Goal: Information Seeking & Learning: Learn about a topic

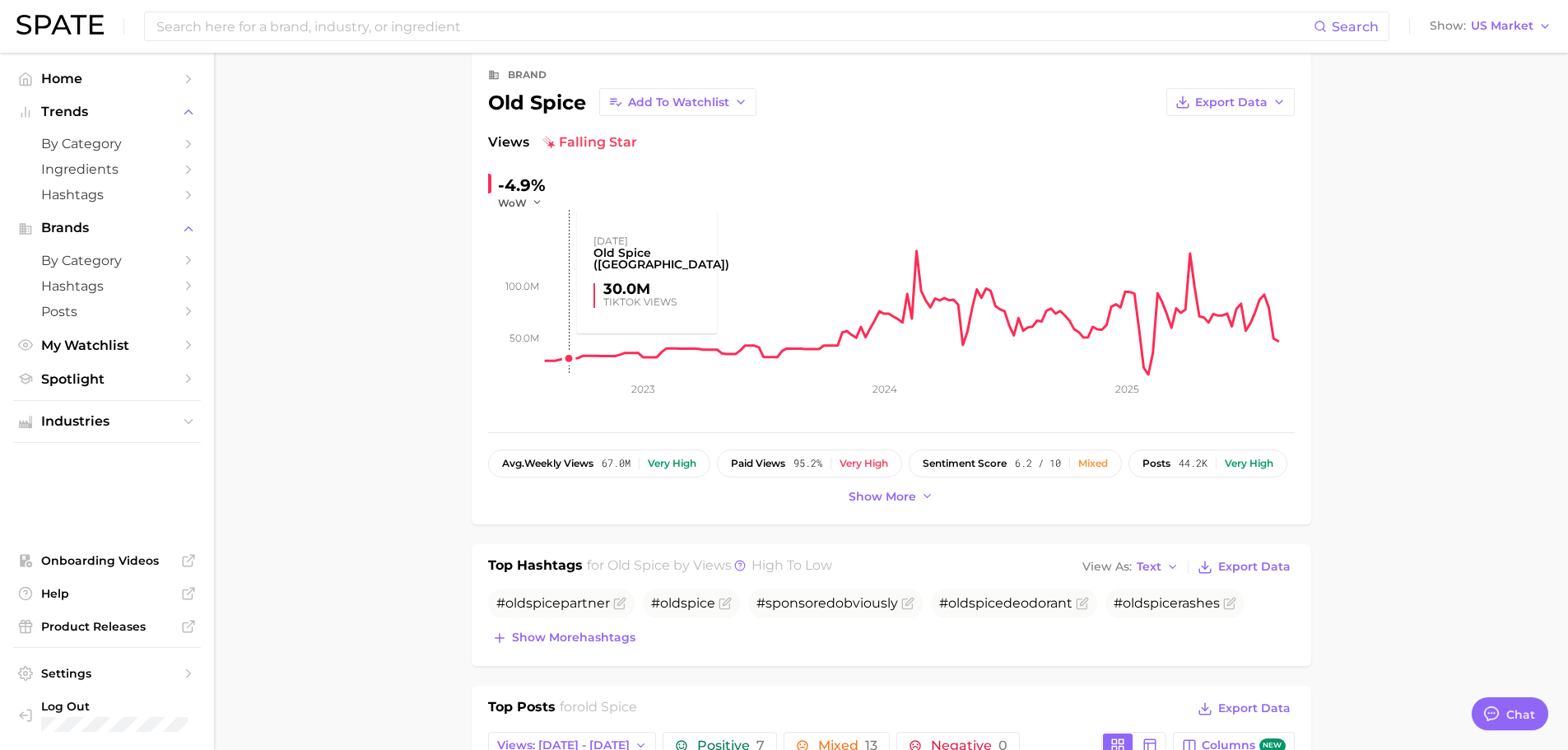
scroll to position [82, 0]
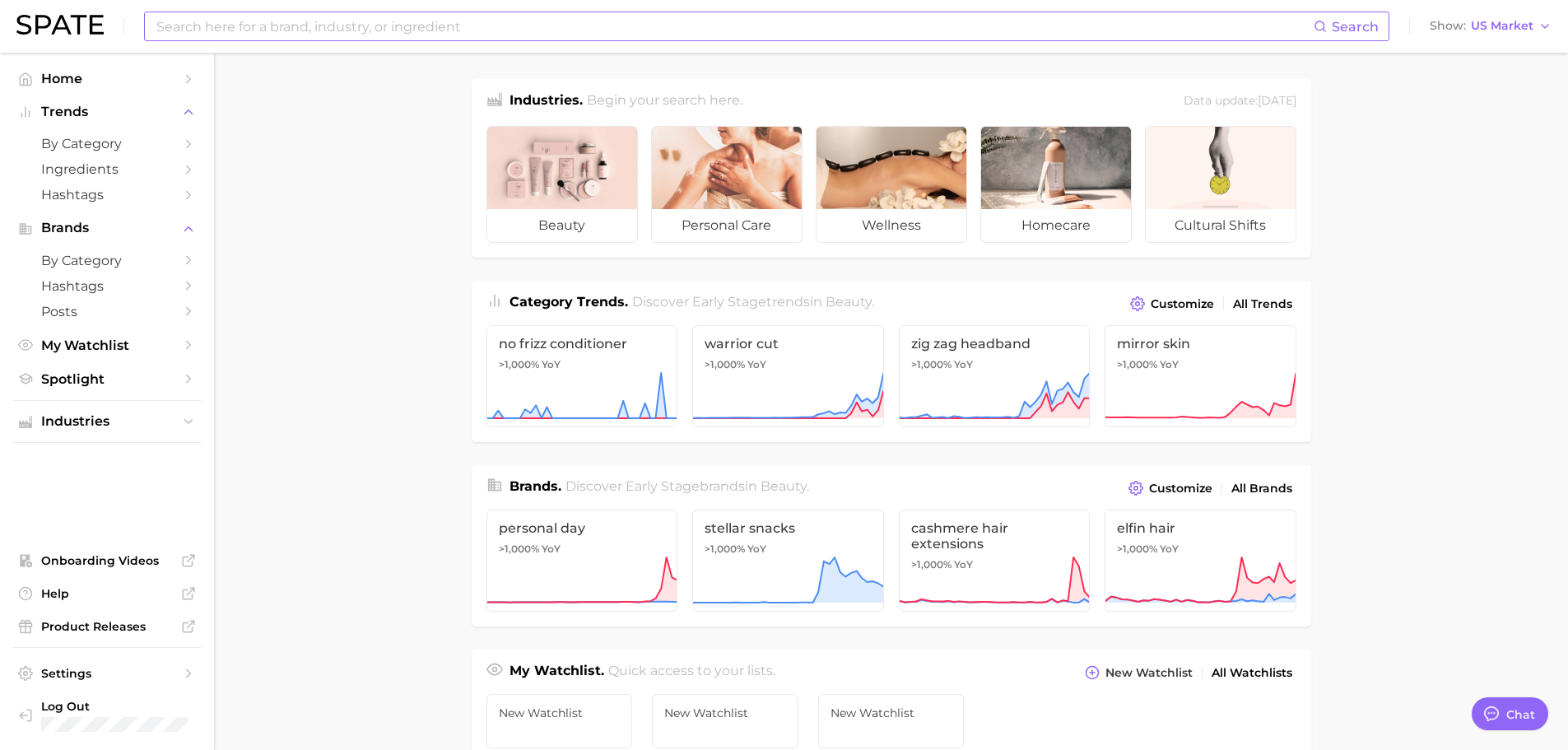
click at [331, 33] on input at bounding box center [734, 26] width 1159 height 28
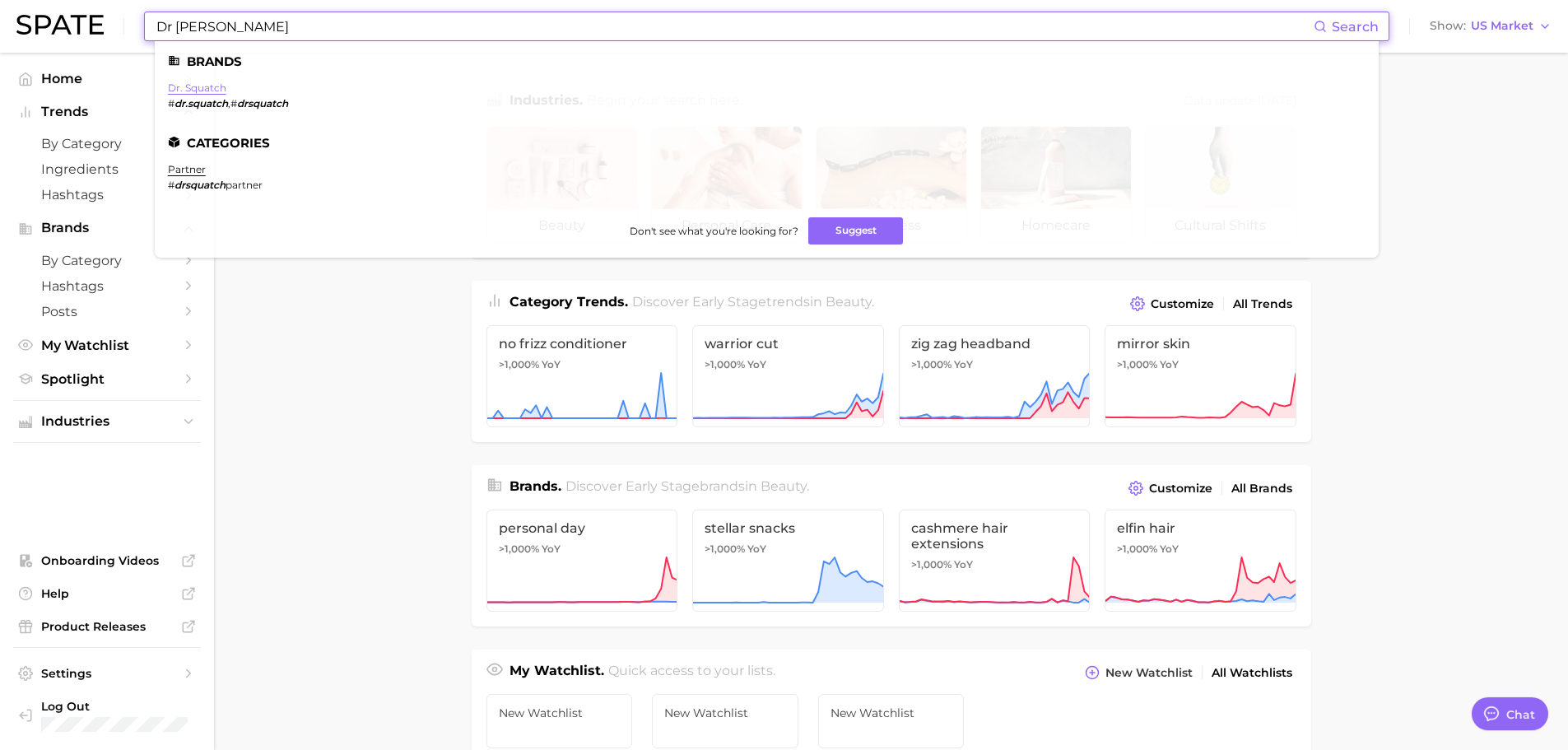
type input "Dr Squatch"
click at [200, 90] on link "dr. squatch" at bounding box center [197, 87] width 59 height 12
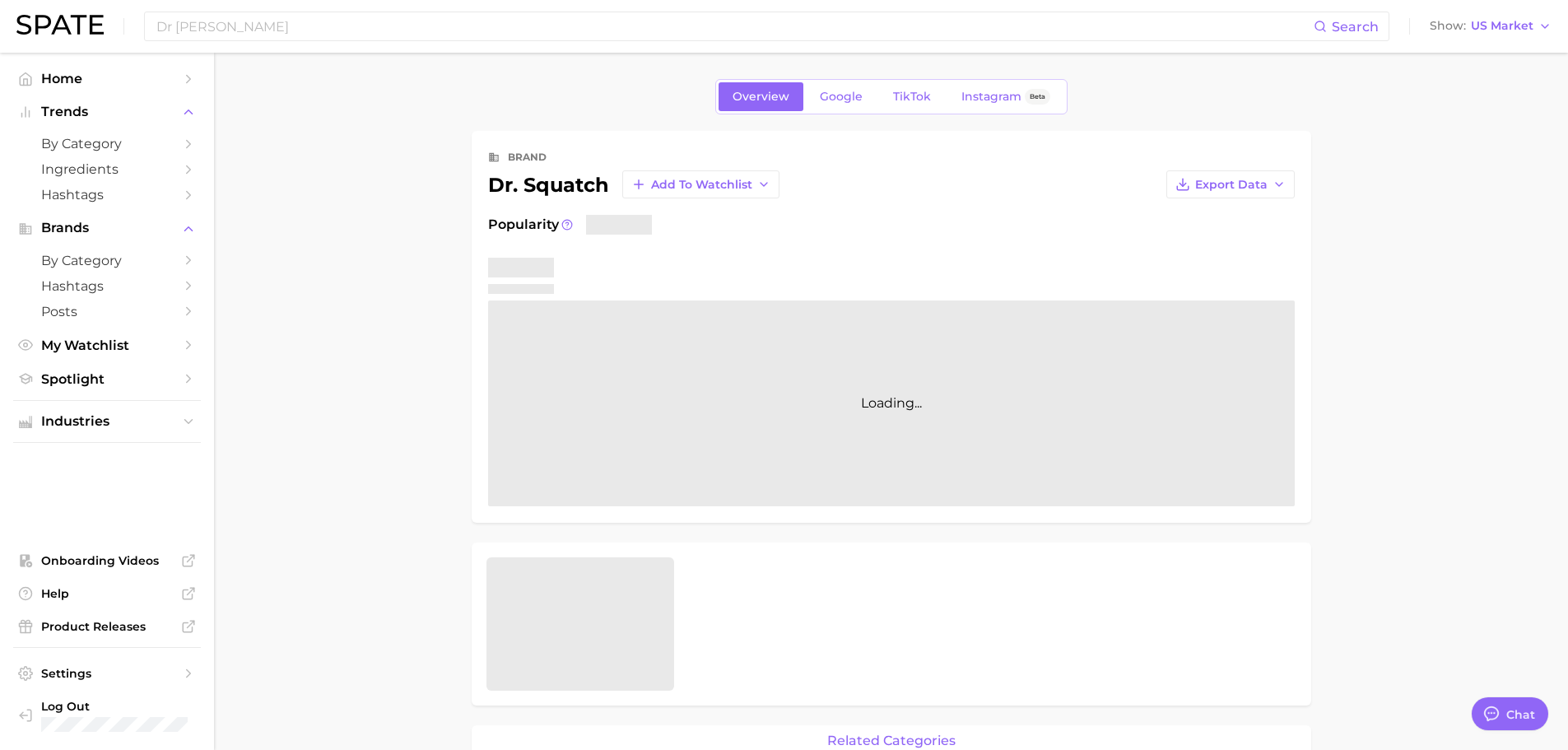
type textarea "x"
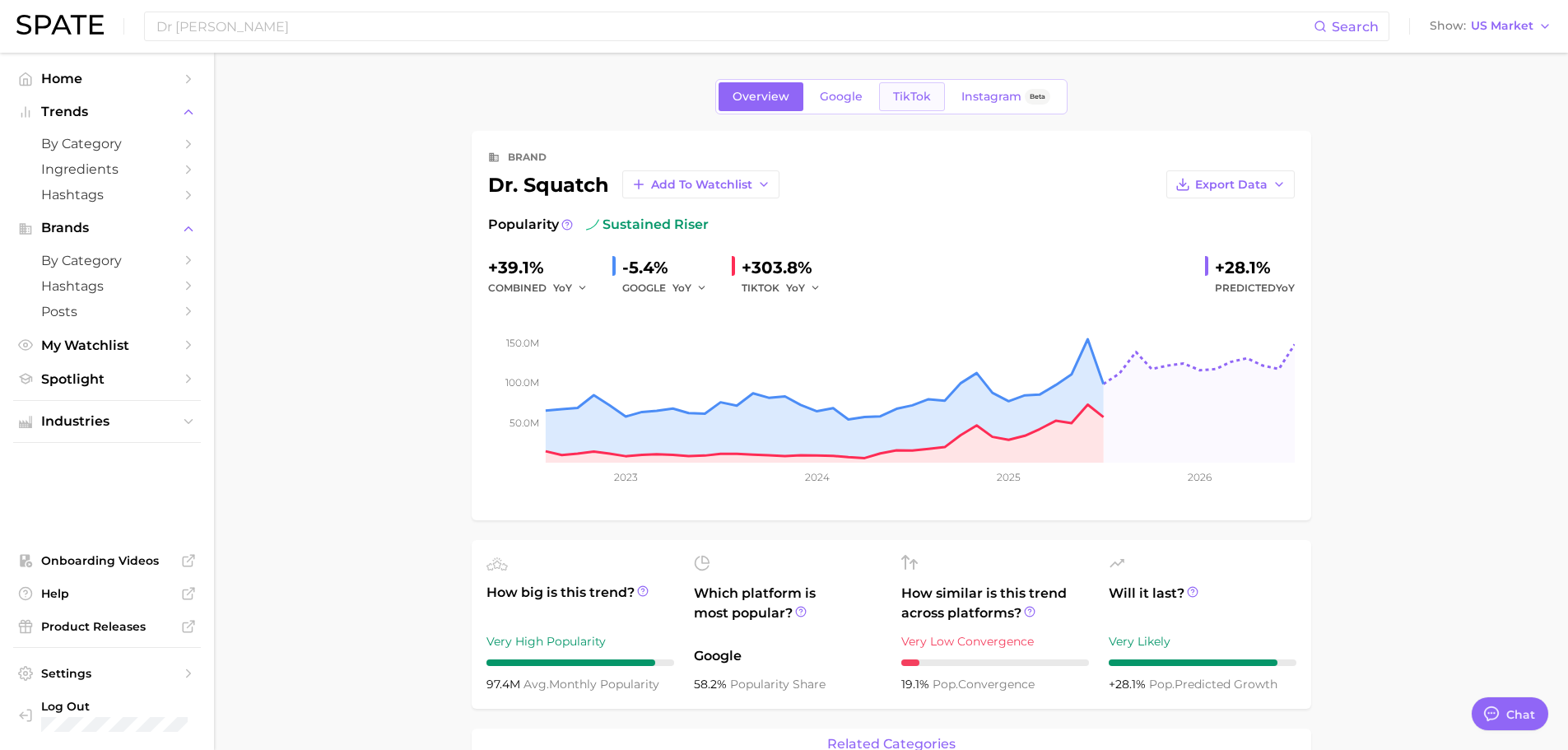
click at [920, 106] on link "TikTok" at bounding box center [912, 96] width 66 height 29
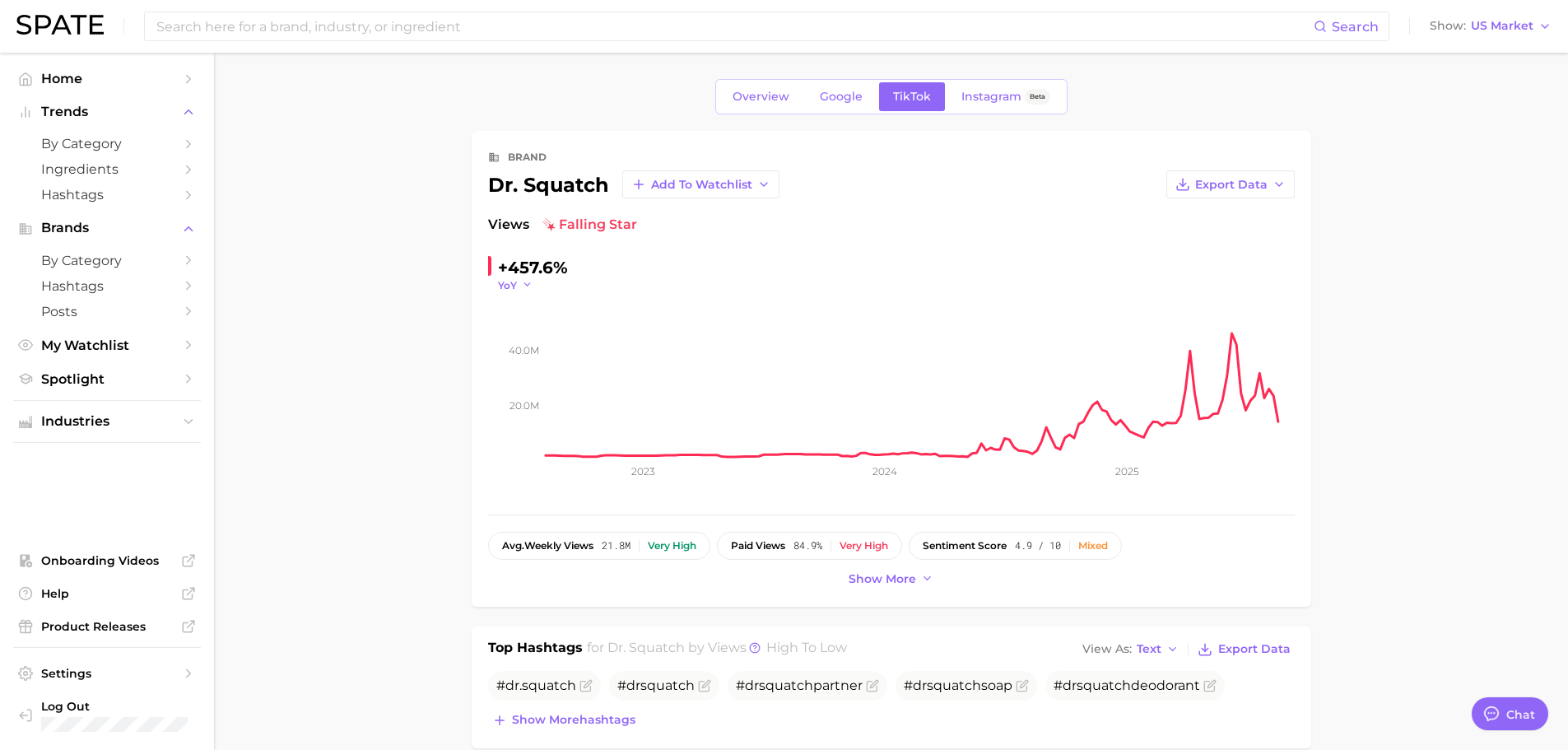
click at [530, 283] on icon "button" at bounding box center [527, 284] width 12 height 12
click at [540, 394] on button "WoW" at bounding box center [588, 397] width 181 height 29
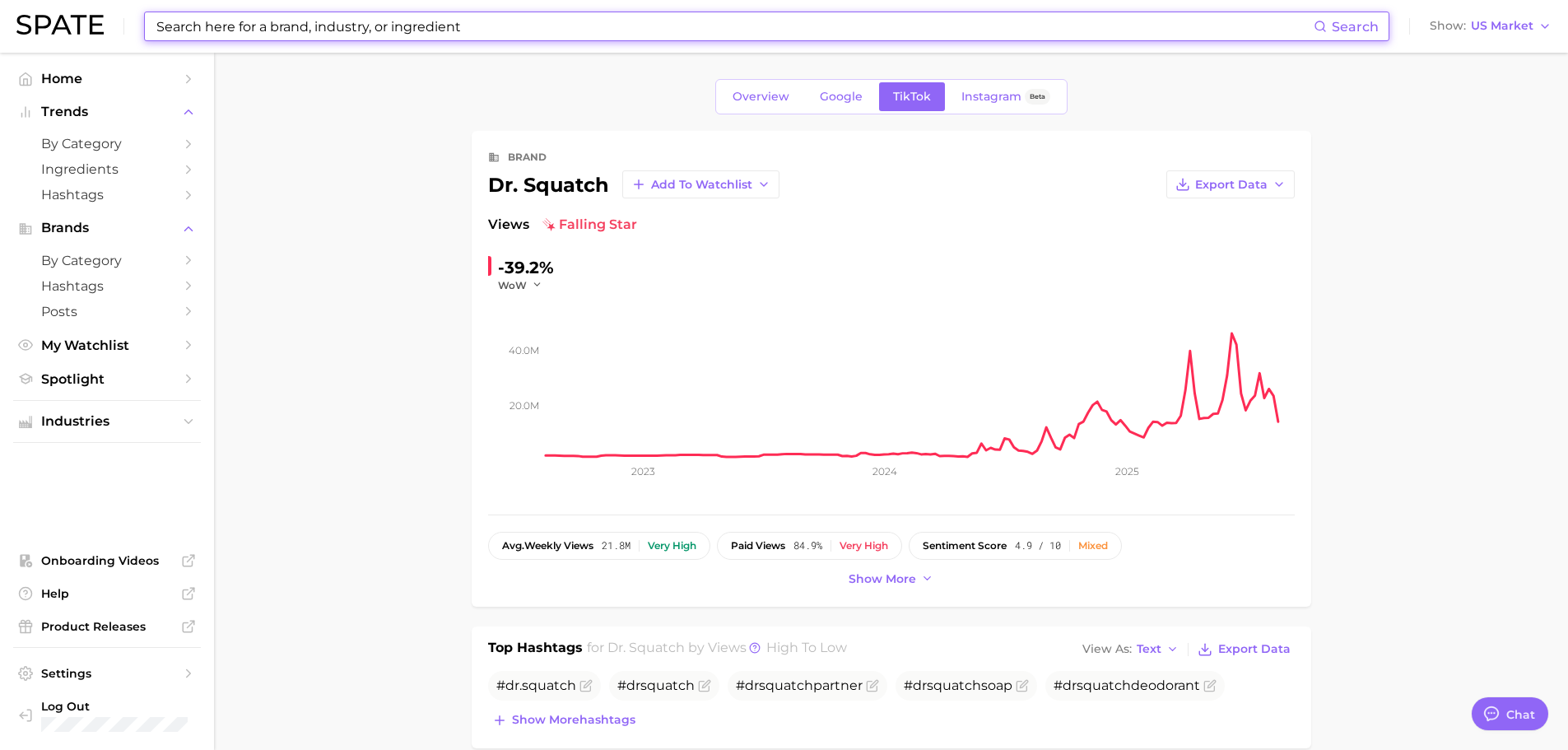
click at [331, 29] on input at bounding box center [734, 26] width 1159 height 28
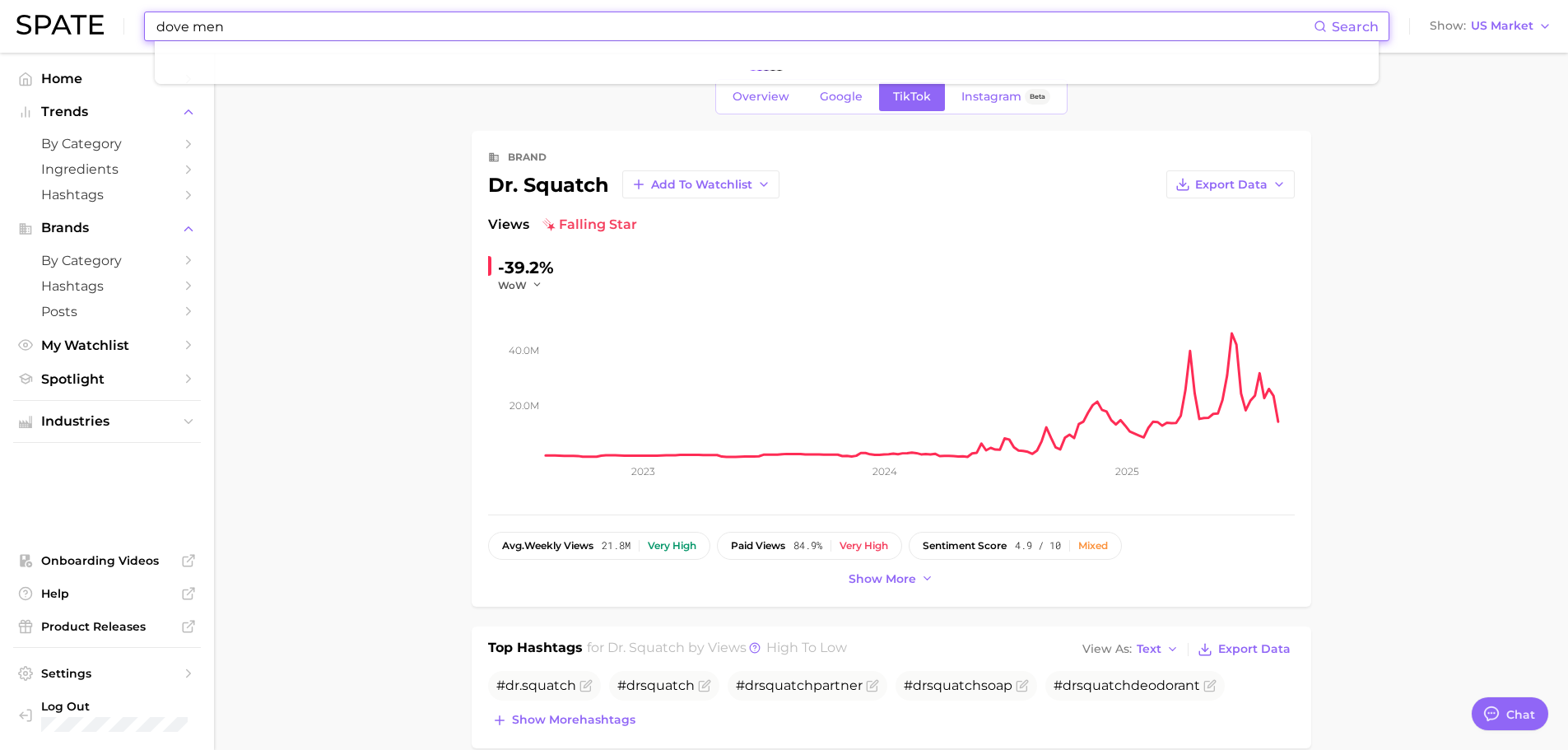
type input "dove men"
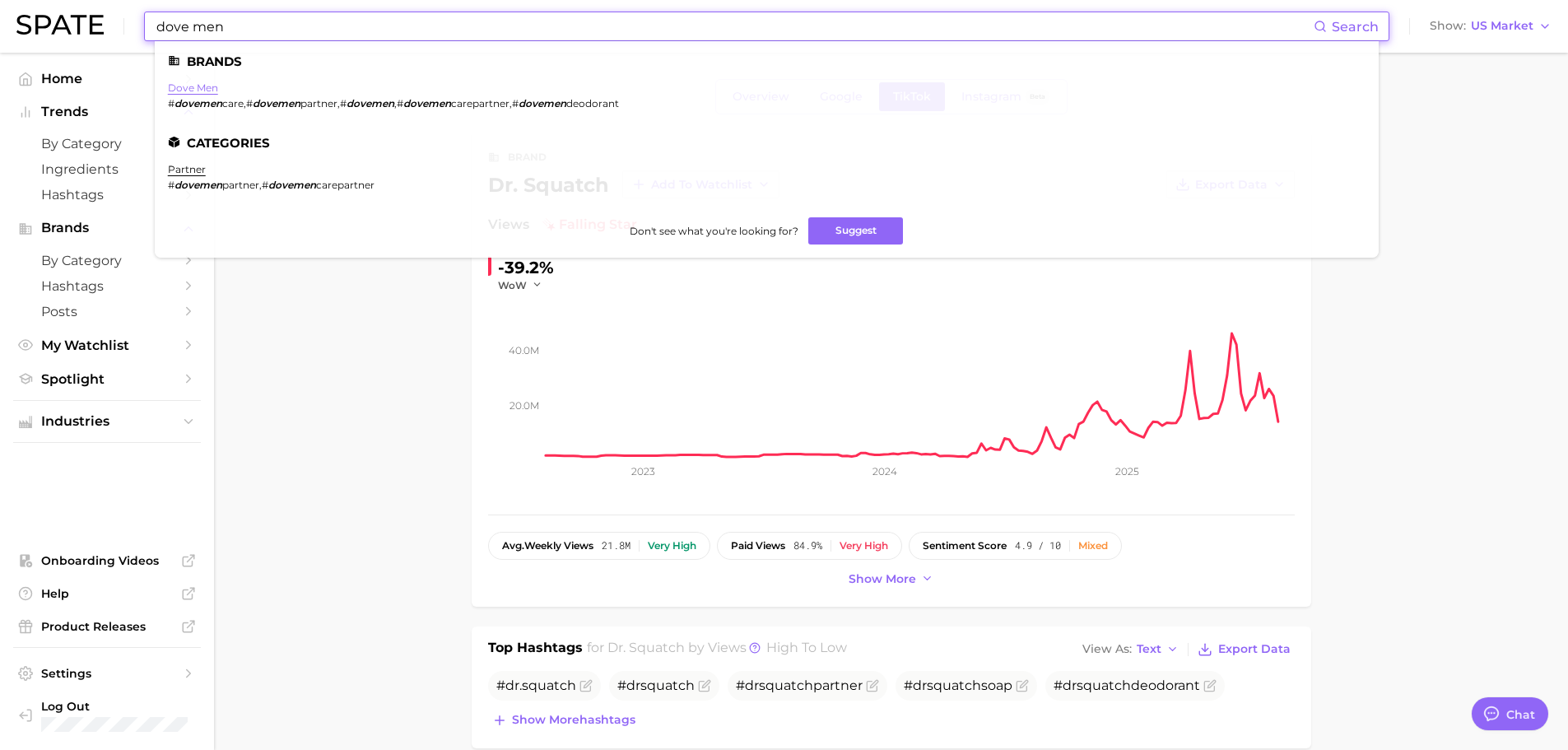
drag, startPoint x: 190, startPoint y: 86, endPoint x: 235, endPoint y: 92, distance: 45.4
click at [192, 86] on link "dove men" at bounding box center [192, 87] width 50 height 12
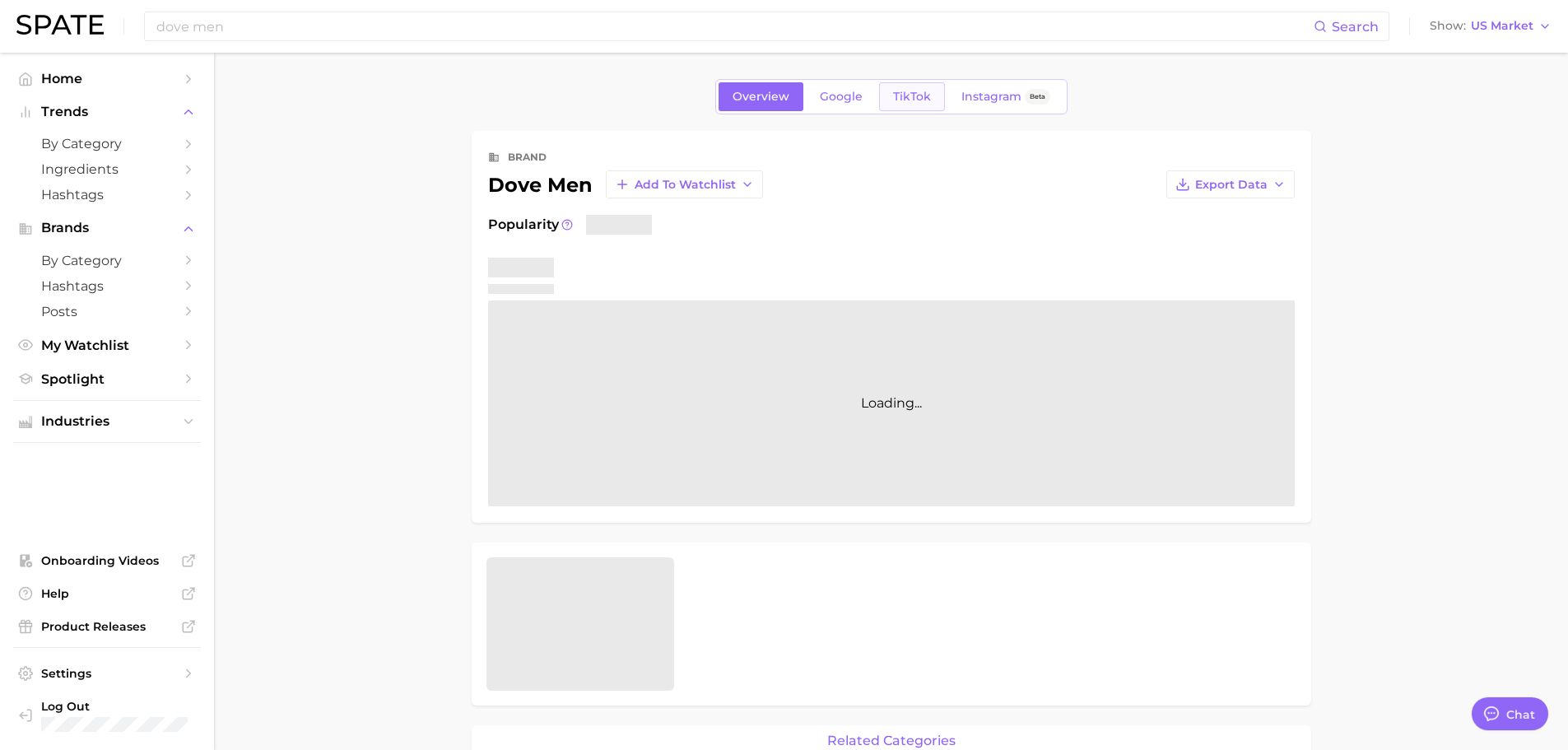
click at [905, 91] on span "TikTok" at bounding box center [911, 97] width 37 height 14
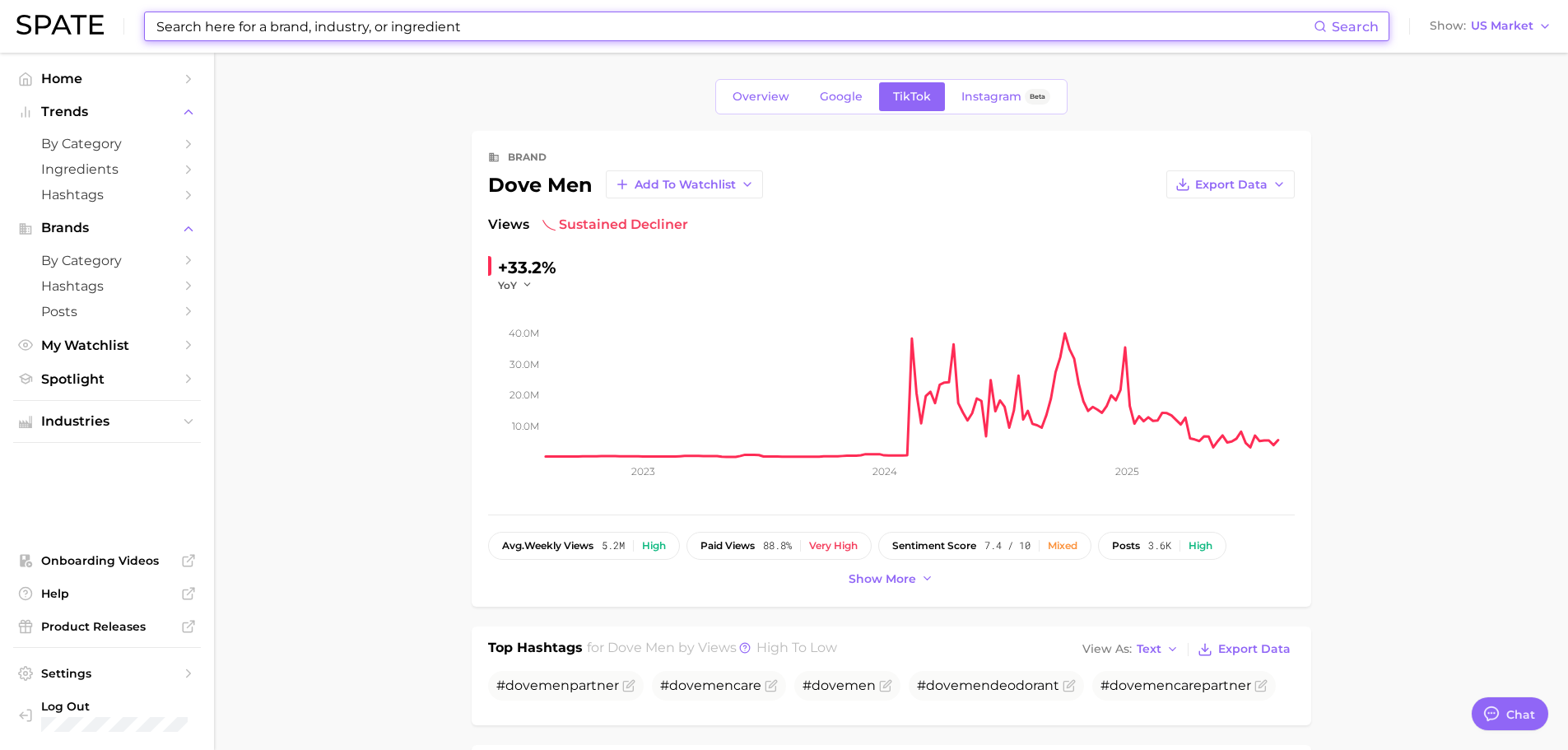
click at [505, 29] on input at bounding box center [734, 26] width 1159 height 28
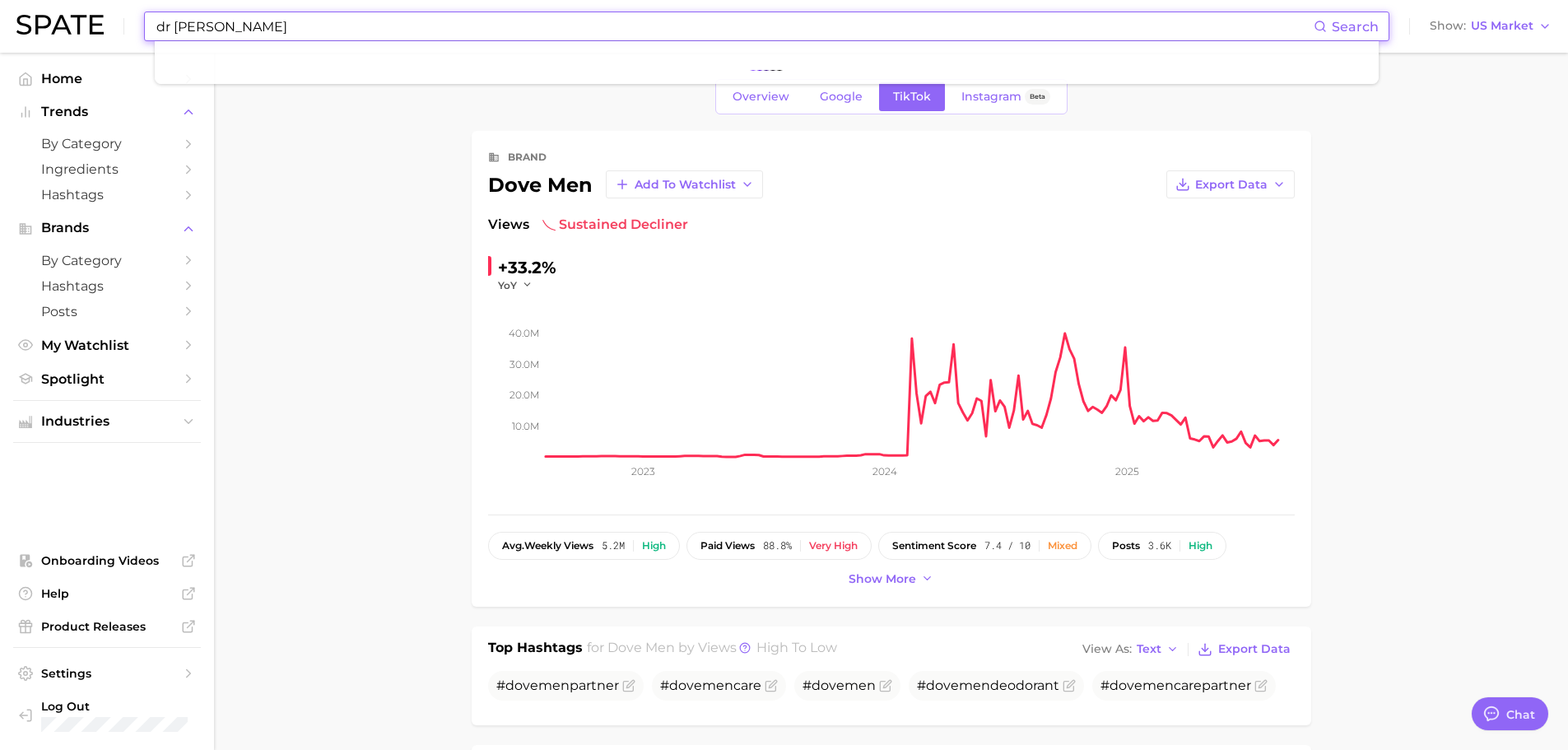
type input "dr squatch"
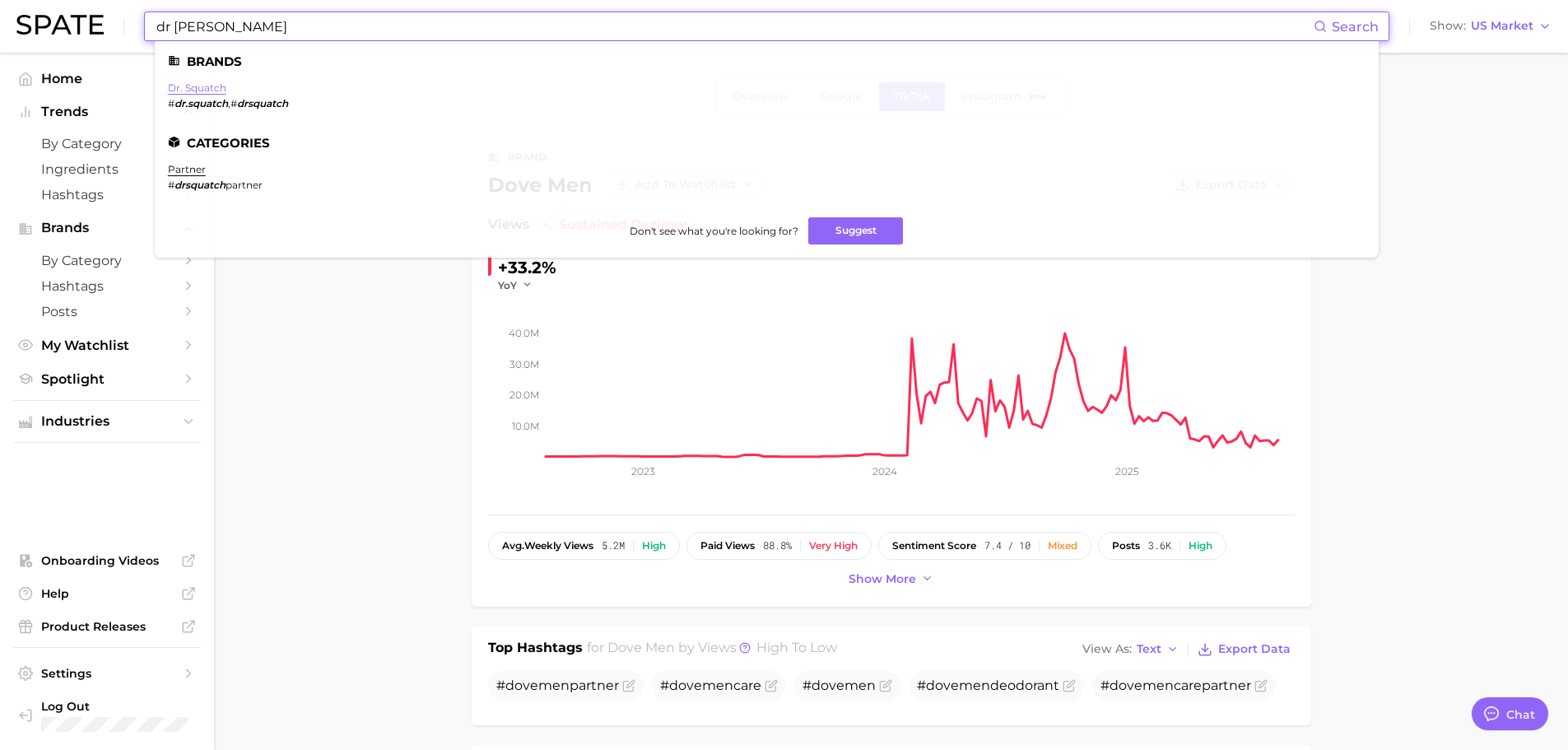
click at [209, 92] on link "dr. squatch" at bounding box center [197, 87] width 59 height 12
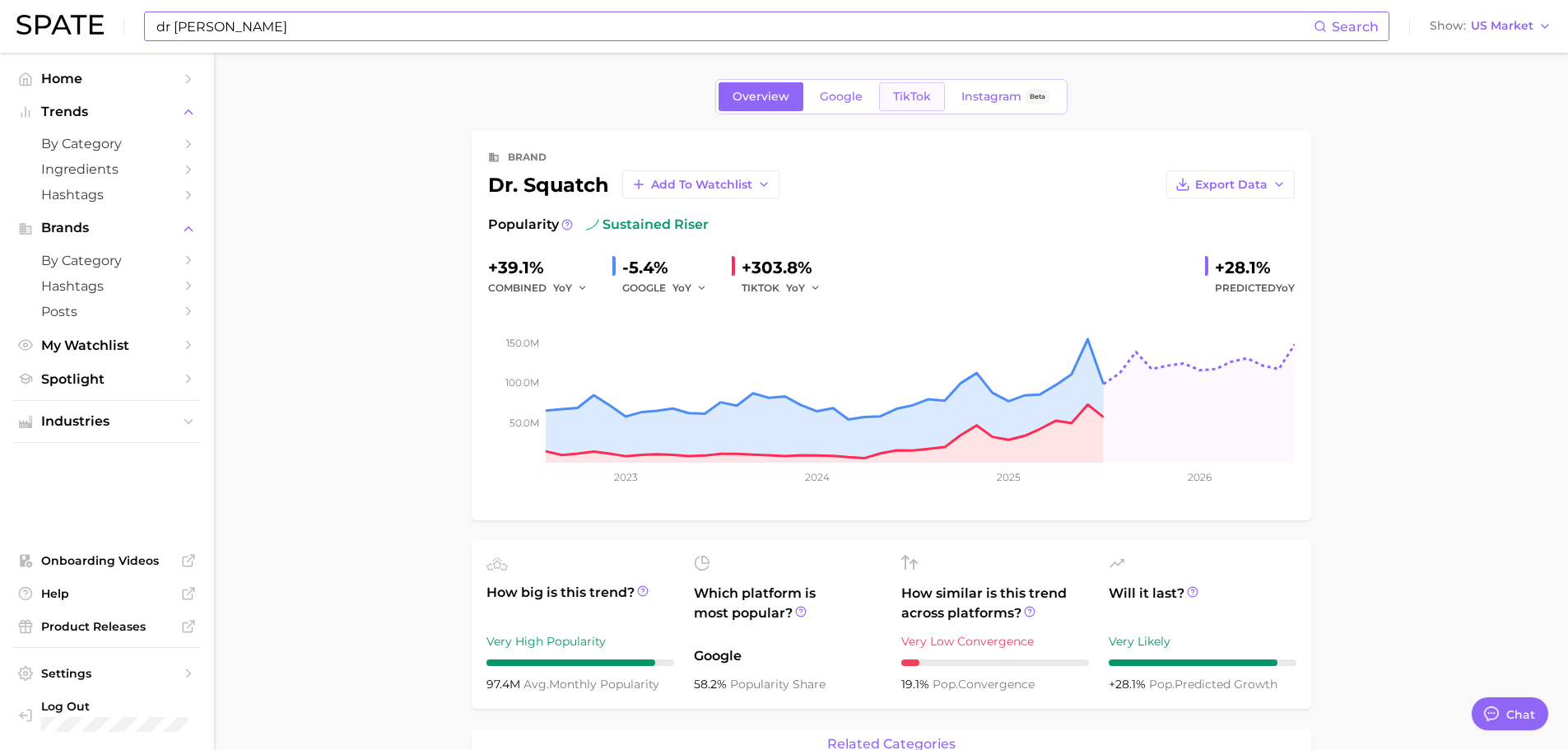
click at [910, 94] on span "TikTok" at bounding box center [911, 97] width 37 height 14
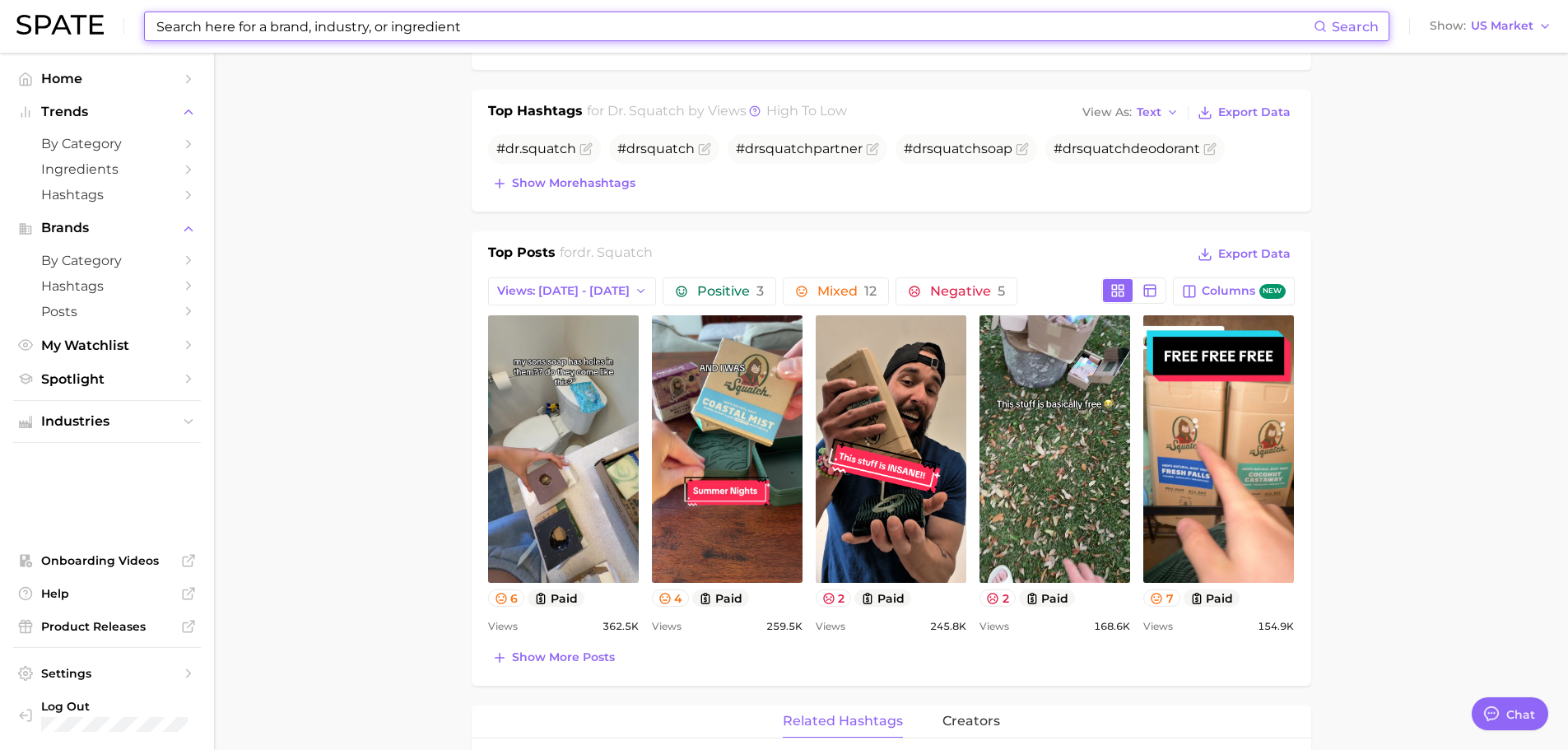
scroll to position [658, 0]
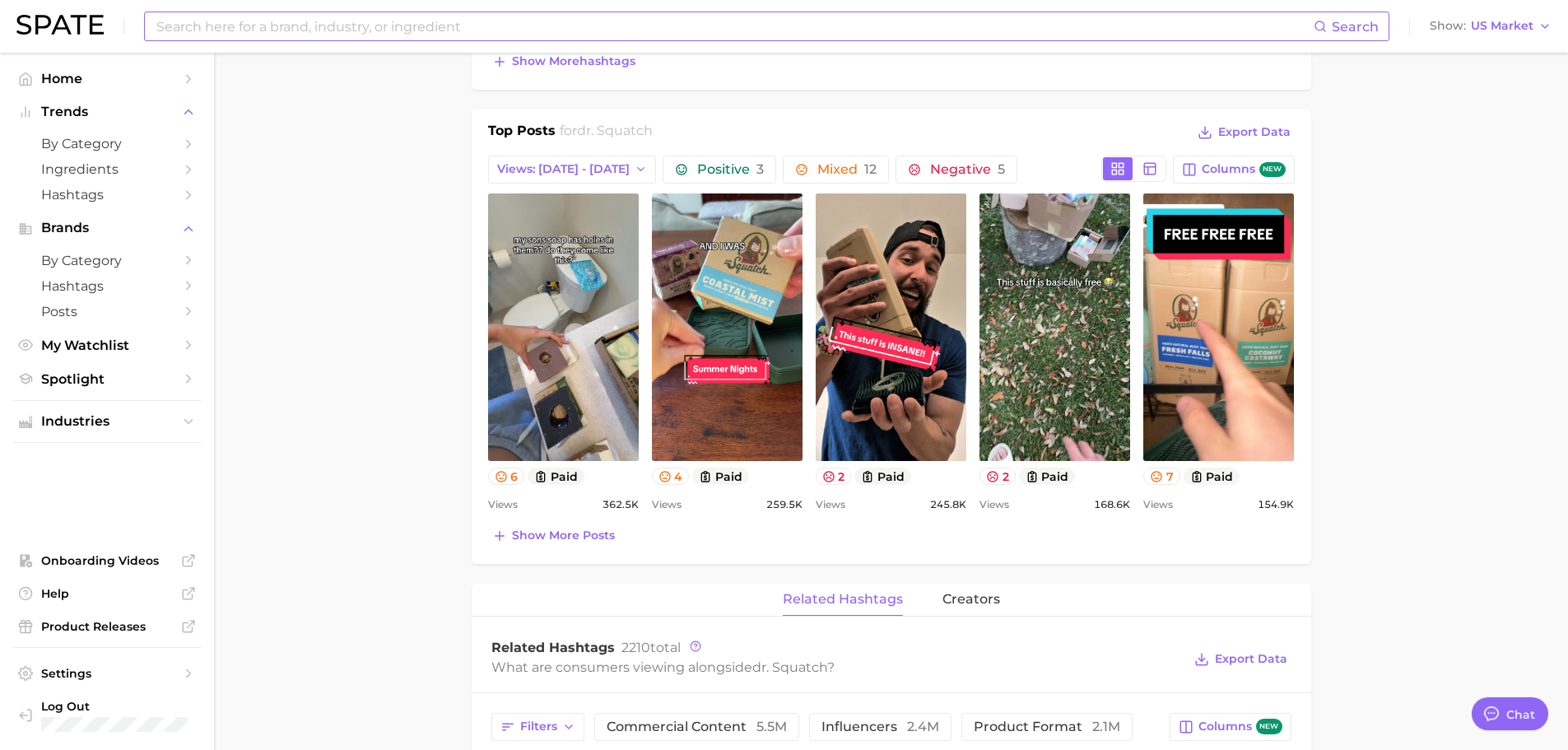
click at [1509, 395] on main "Overview Google TikTok Instagram Beta brand dr. squatch Add to Watchlist Export…" at bounding box center [891, 520] width 1354 height 2253
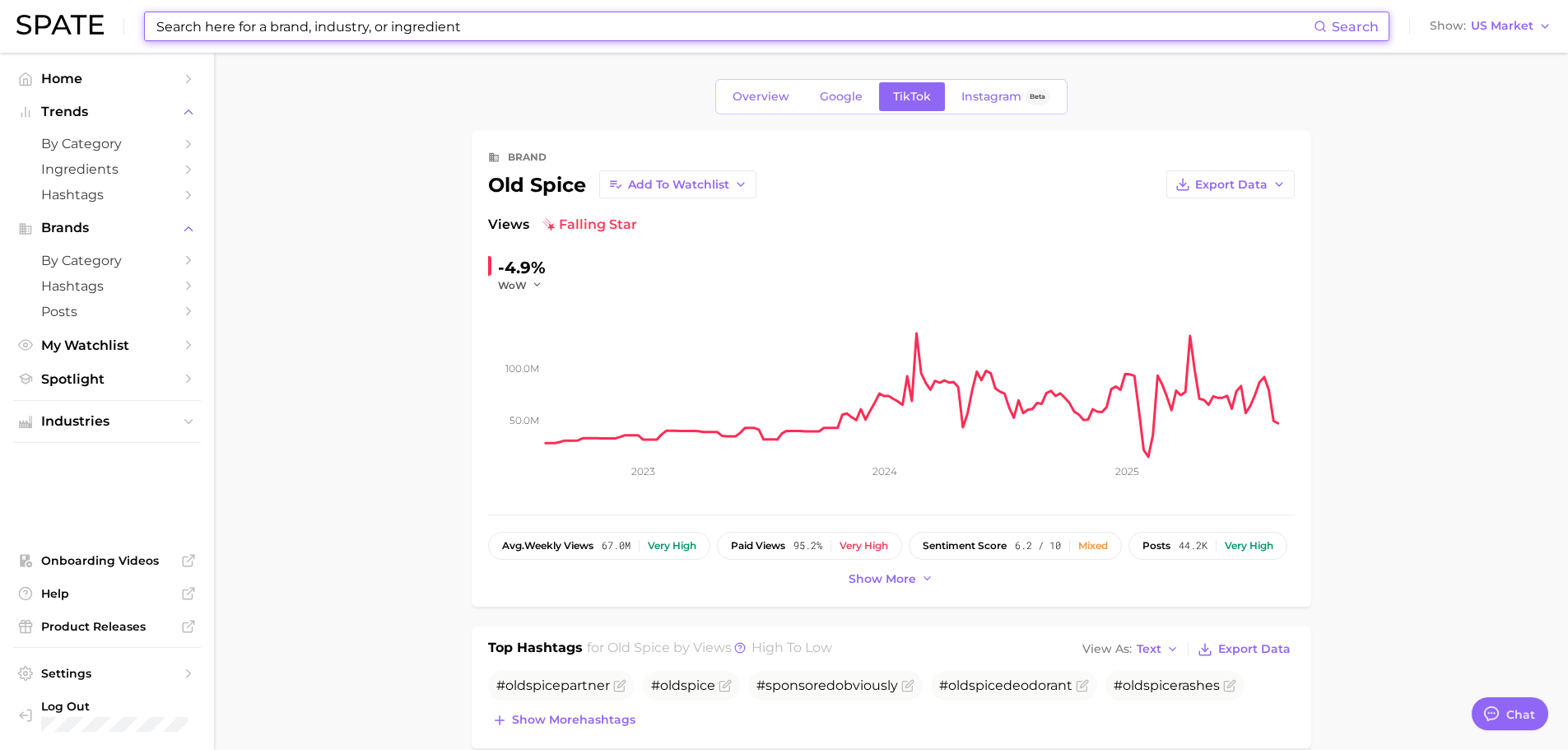
click at [336, 35] on input at bounding box center [734, 26] width 1159 height 28
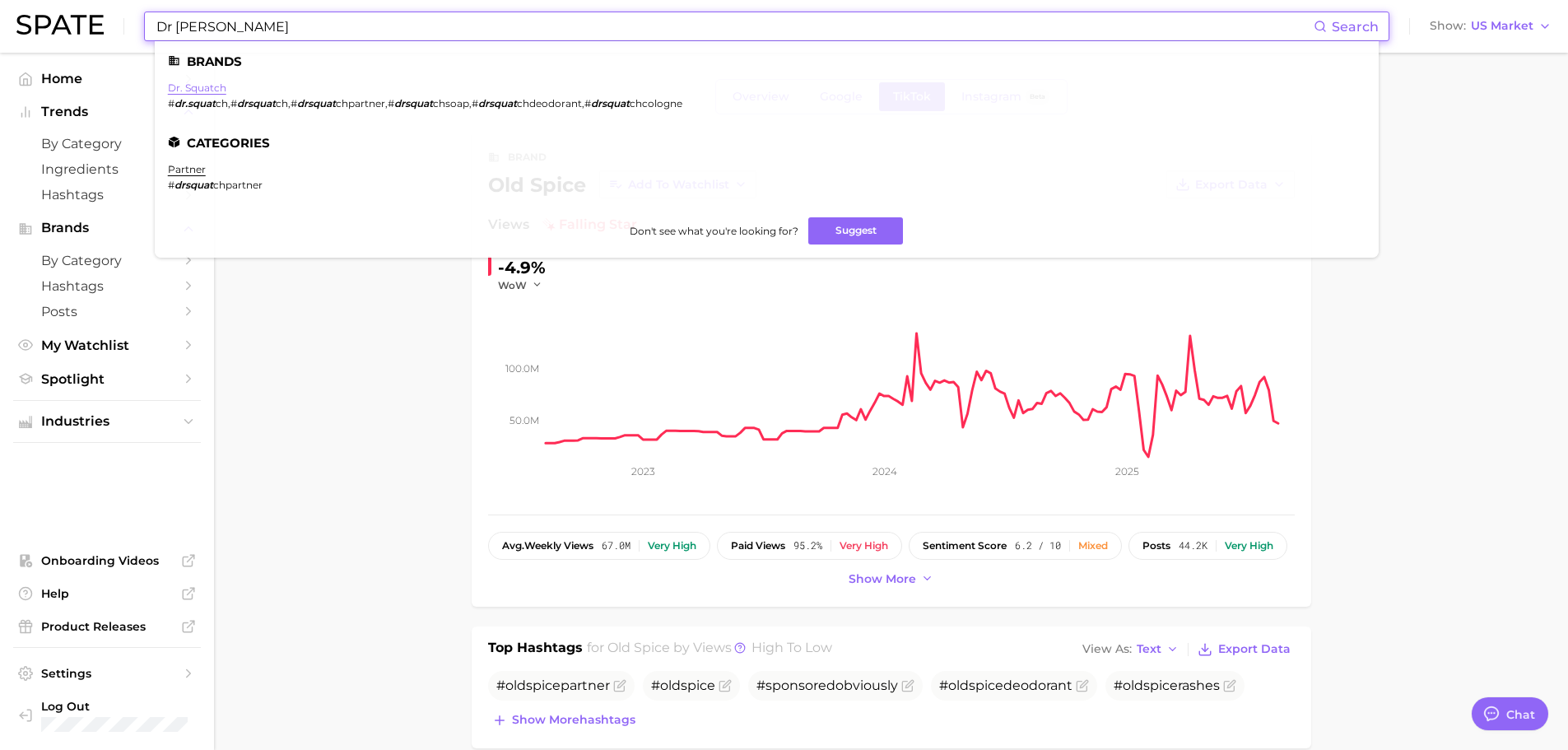
type input "Dr [PERSON_NAME]"
click at [211, 85] on link "dr. squatch" at bounding box center [197, 87] width 59 height 12
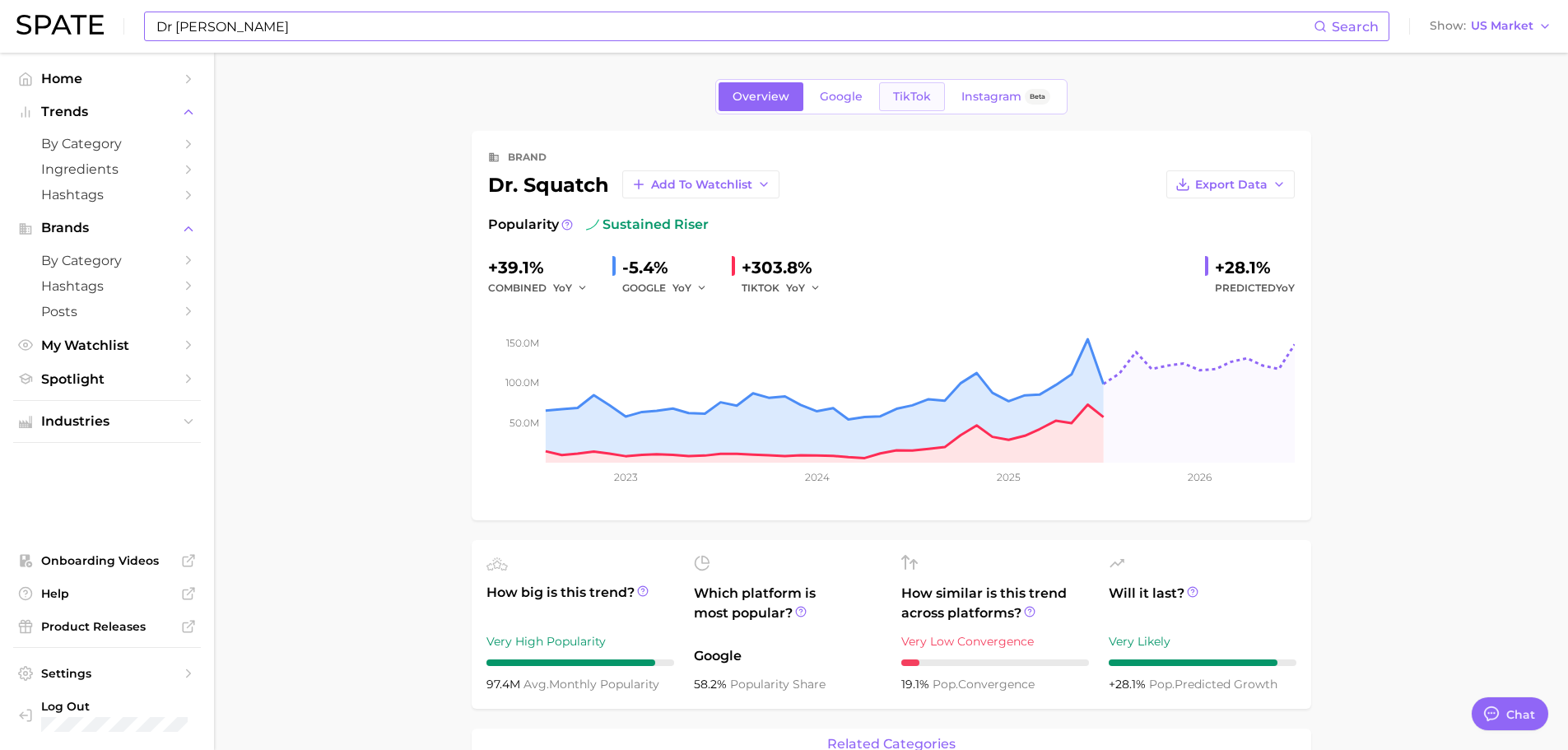
click at [914, 90] on span "TikTok" at bounding box center [911, 97] width 37 height 14
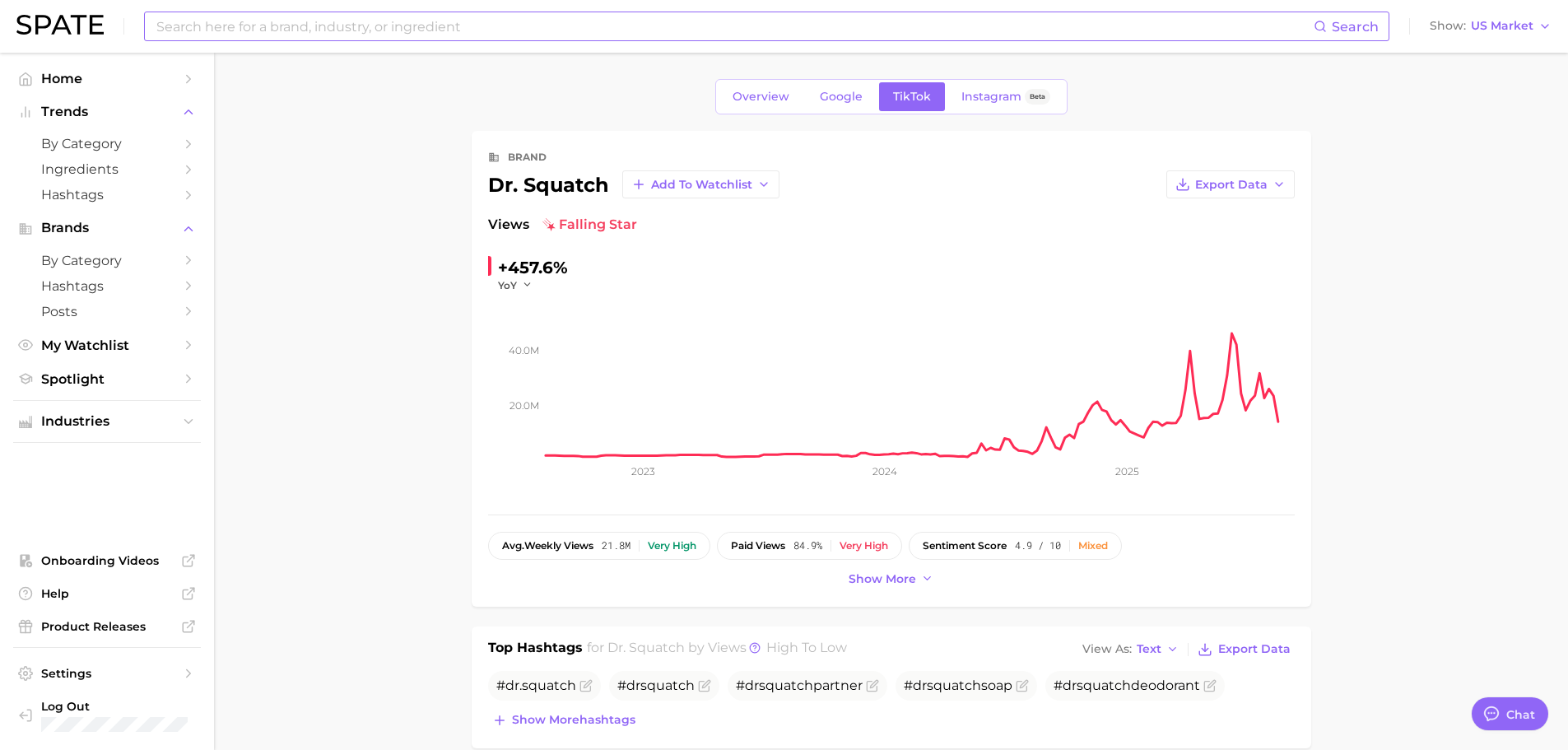
click at [523, 293] on icon "20.0m 40.0m 2023 2024 2025" at bounding box center [891, 395] width 806 height 206
click at [530, 283] on icon "button" at bounding box center [527, 284] width 12 height 12
click at [522, 383] on button "WoW" at bounding box center [588, 397] width 181 height 29
click at [346, 26] on input at bounding box center [734, 26] width 1159 height 28
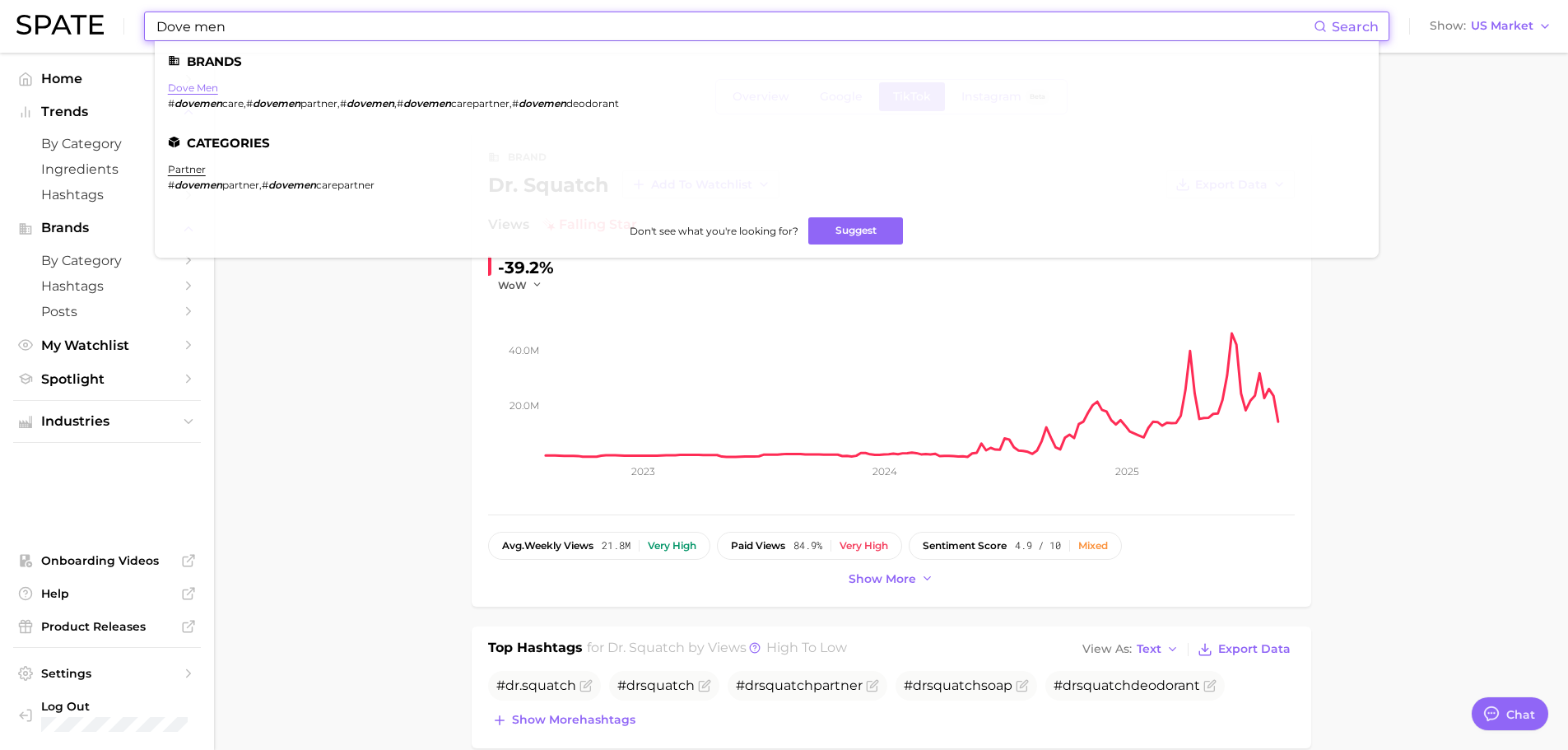
type input "Dove men"
click at [199, 89] on link "dove men" at bounding box center [192, 87] width 50 height 12
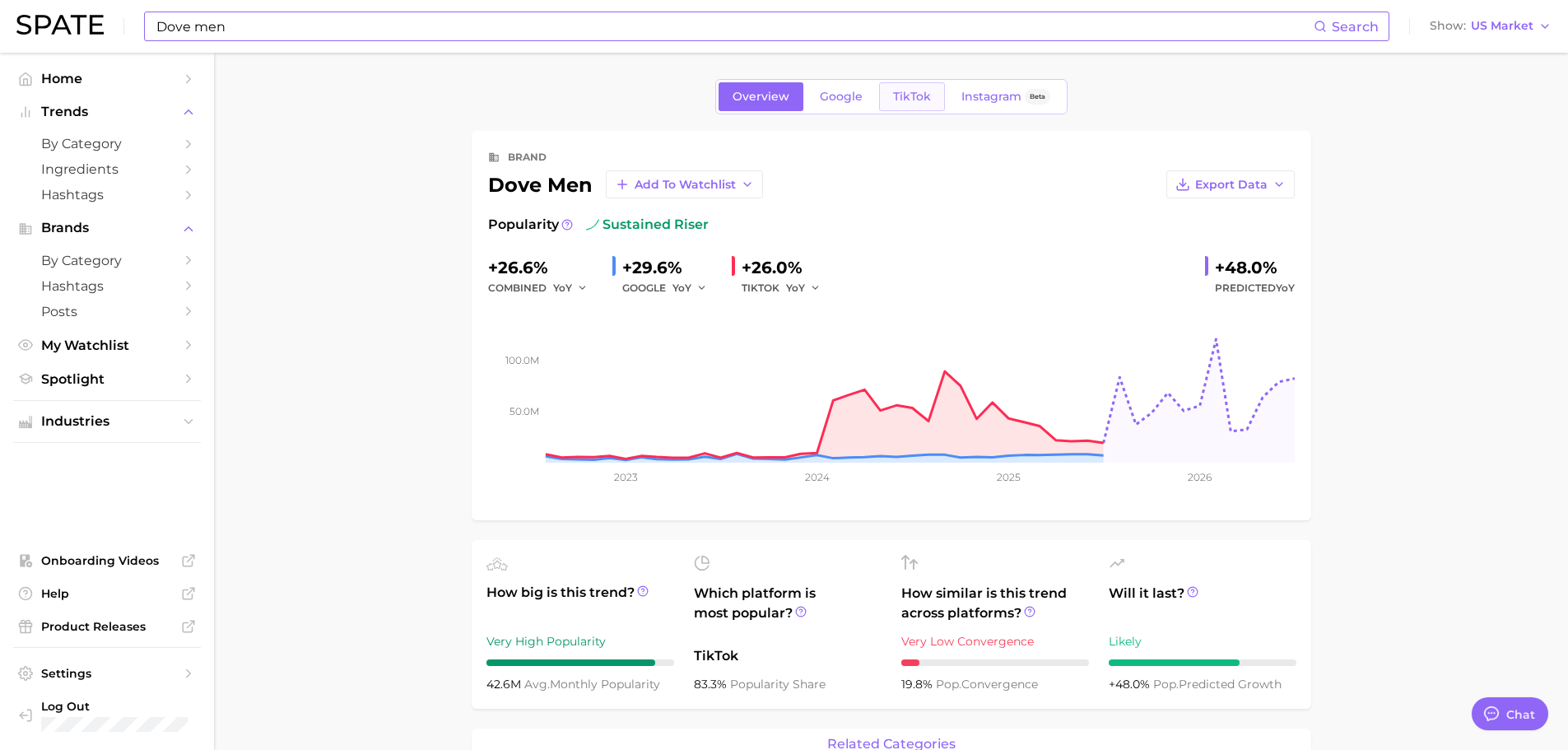
click at [900, 101] on span "TikTok" at bounding box center [911, 97] width 37 height 14
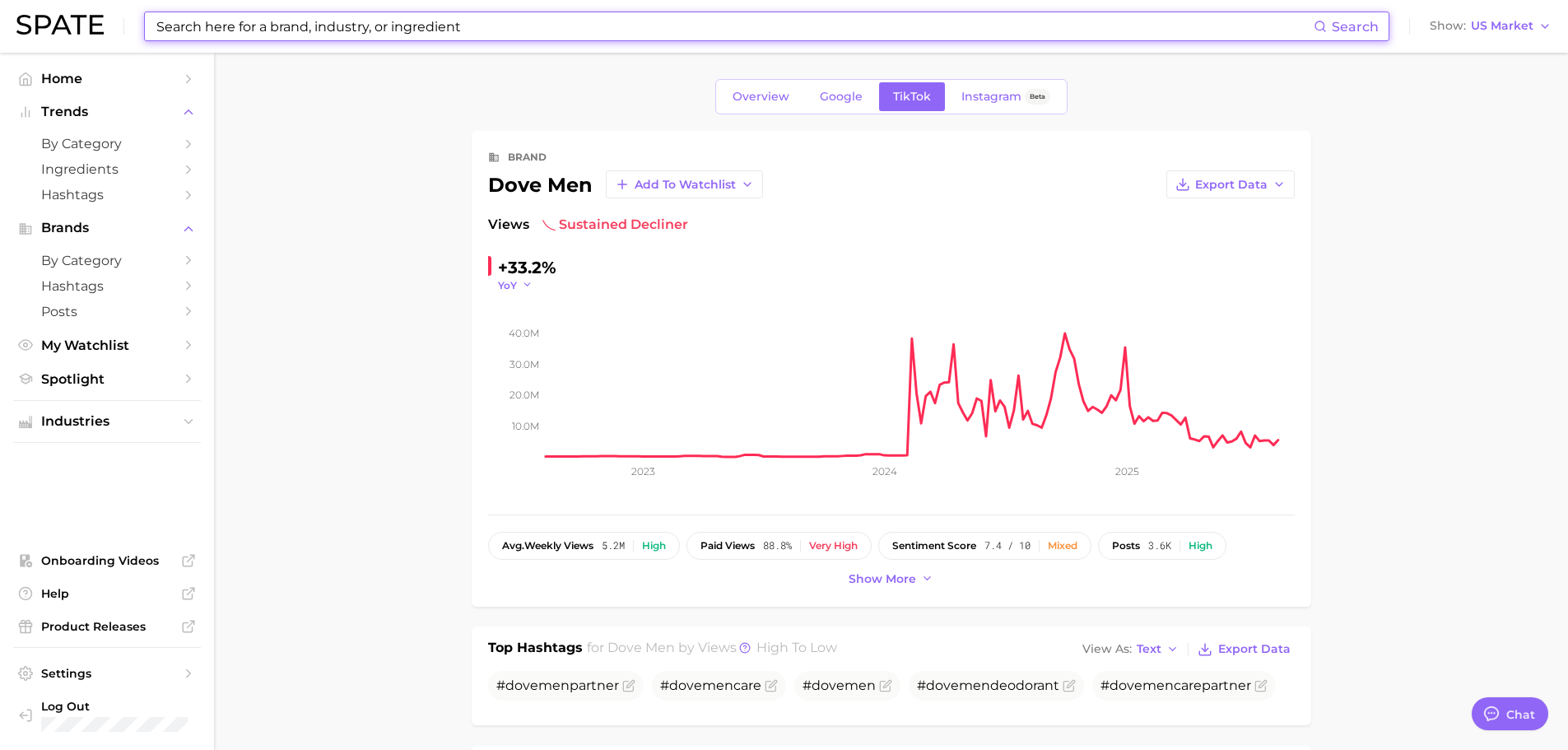
click at [522, 283] on icon "button" at bounding box center [527, 284] width 12 height 12
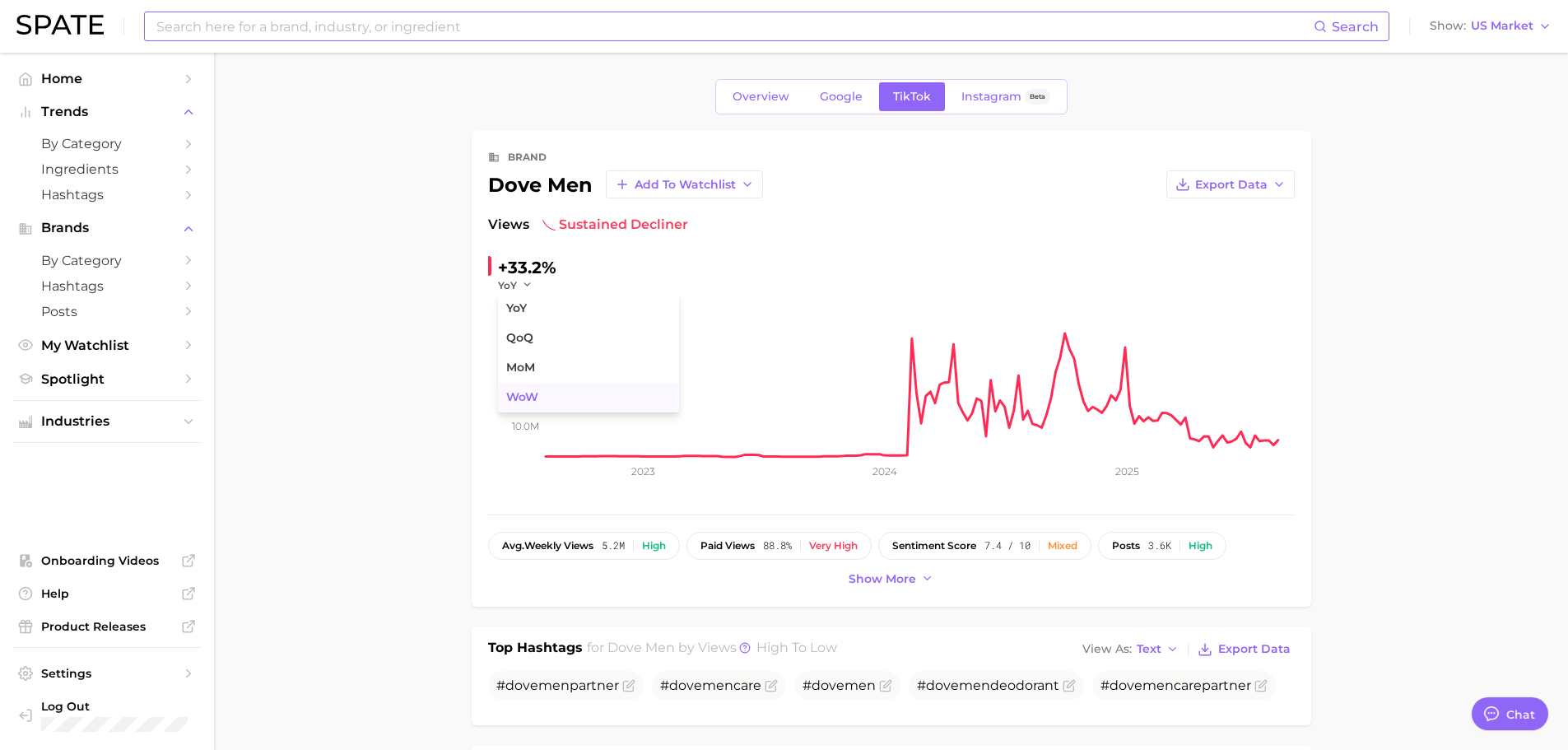
click at [541, 389] on button "WoW" at bounding box center [588, 397] width 181 height 29
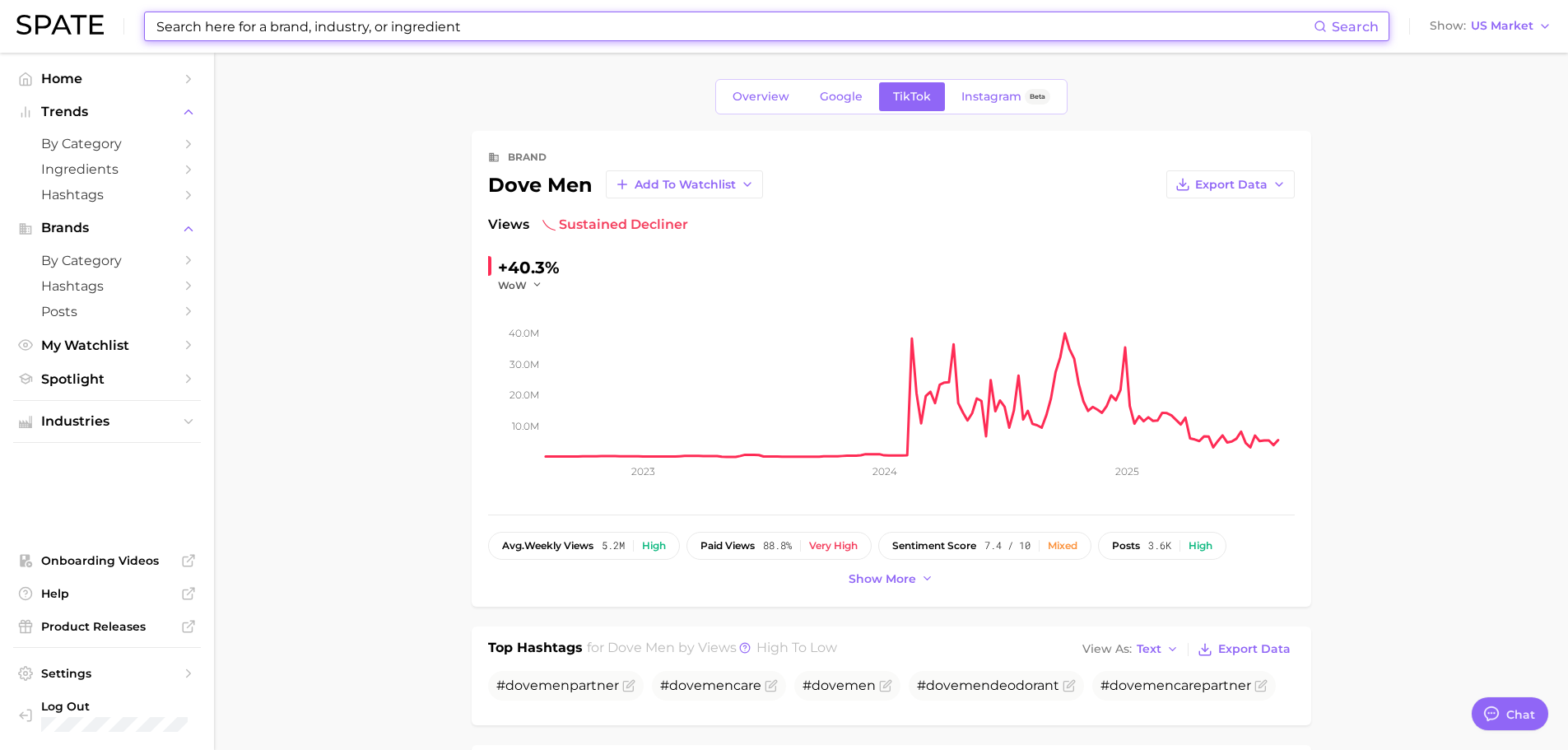
click at [557, 35] on input at bounding box center [734, 26] width 1159 height 28
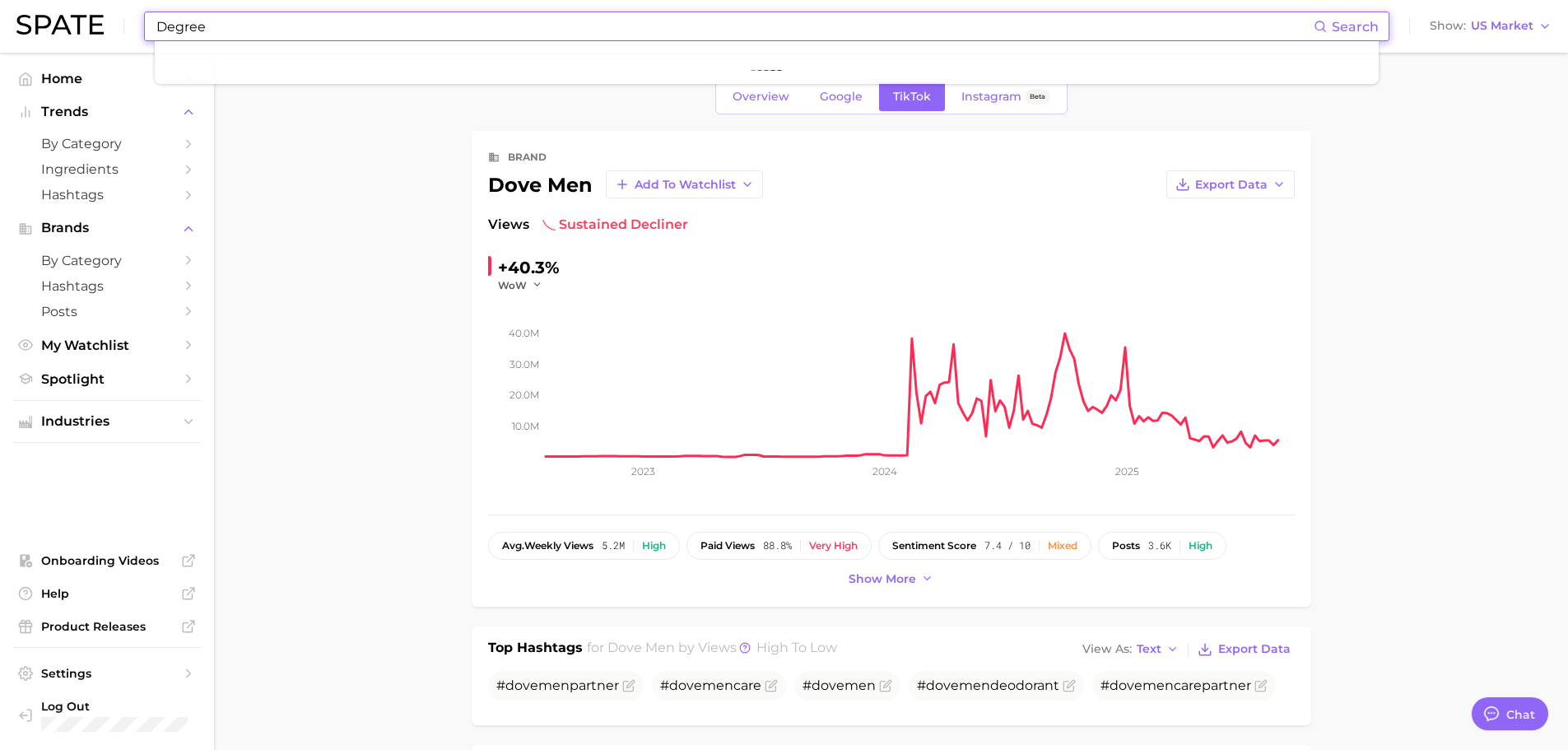
type input "Degree"
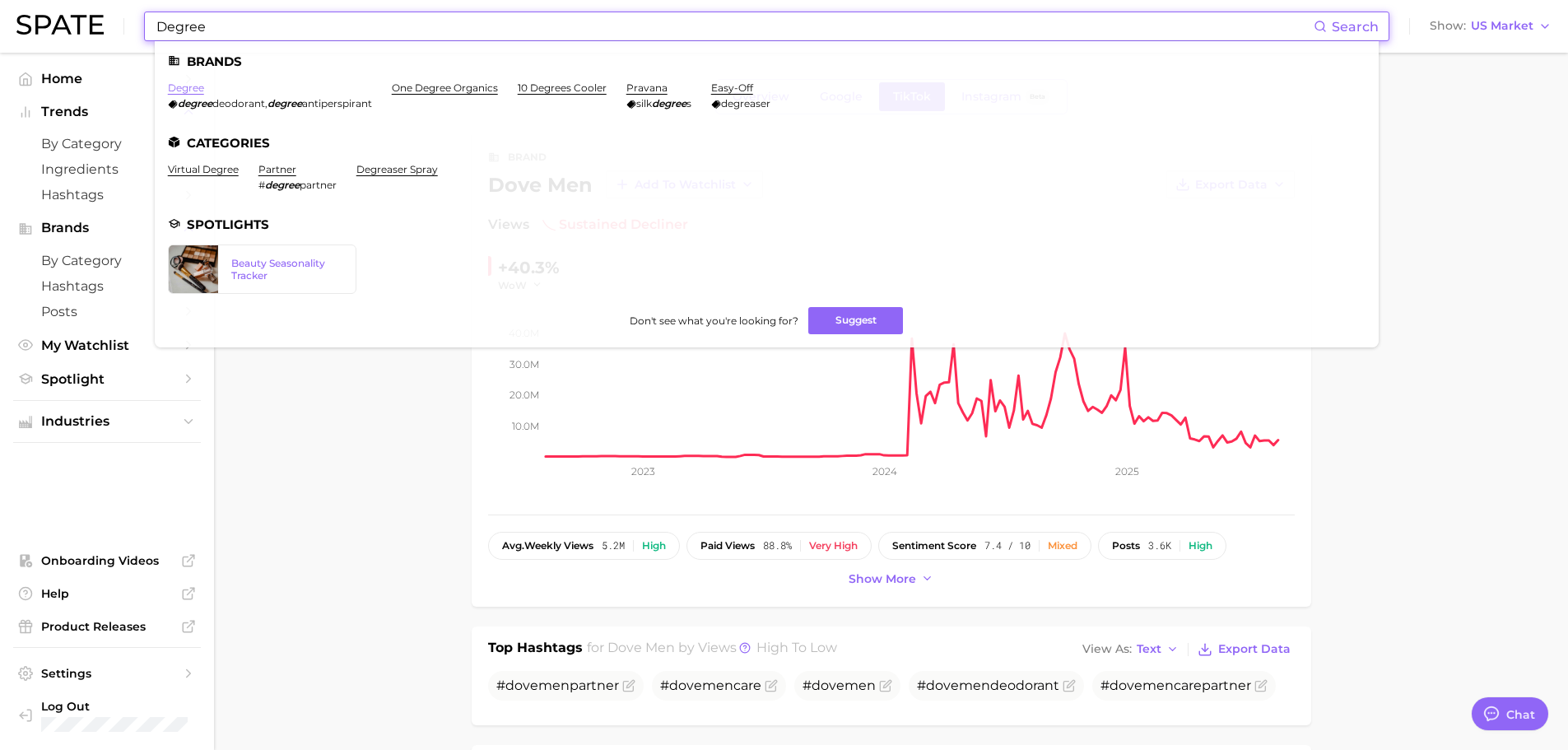
click at [197, 89] on link "degree" at bounding box center [185, 87] width 37 height 12
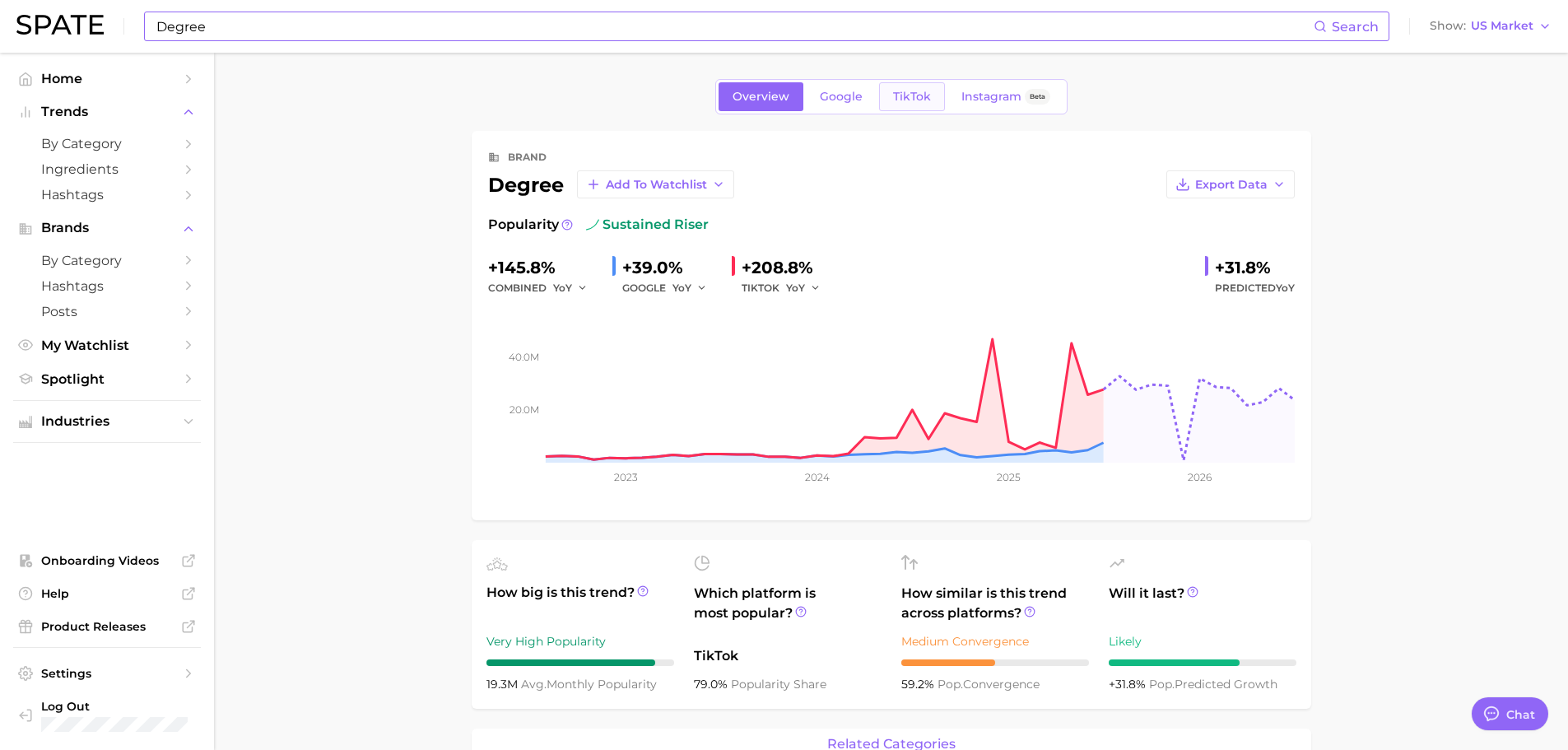
click at [915, 91] on span "TikTok" at bounding box center [911, 97] width 37 height 14
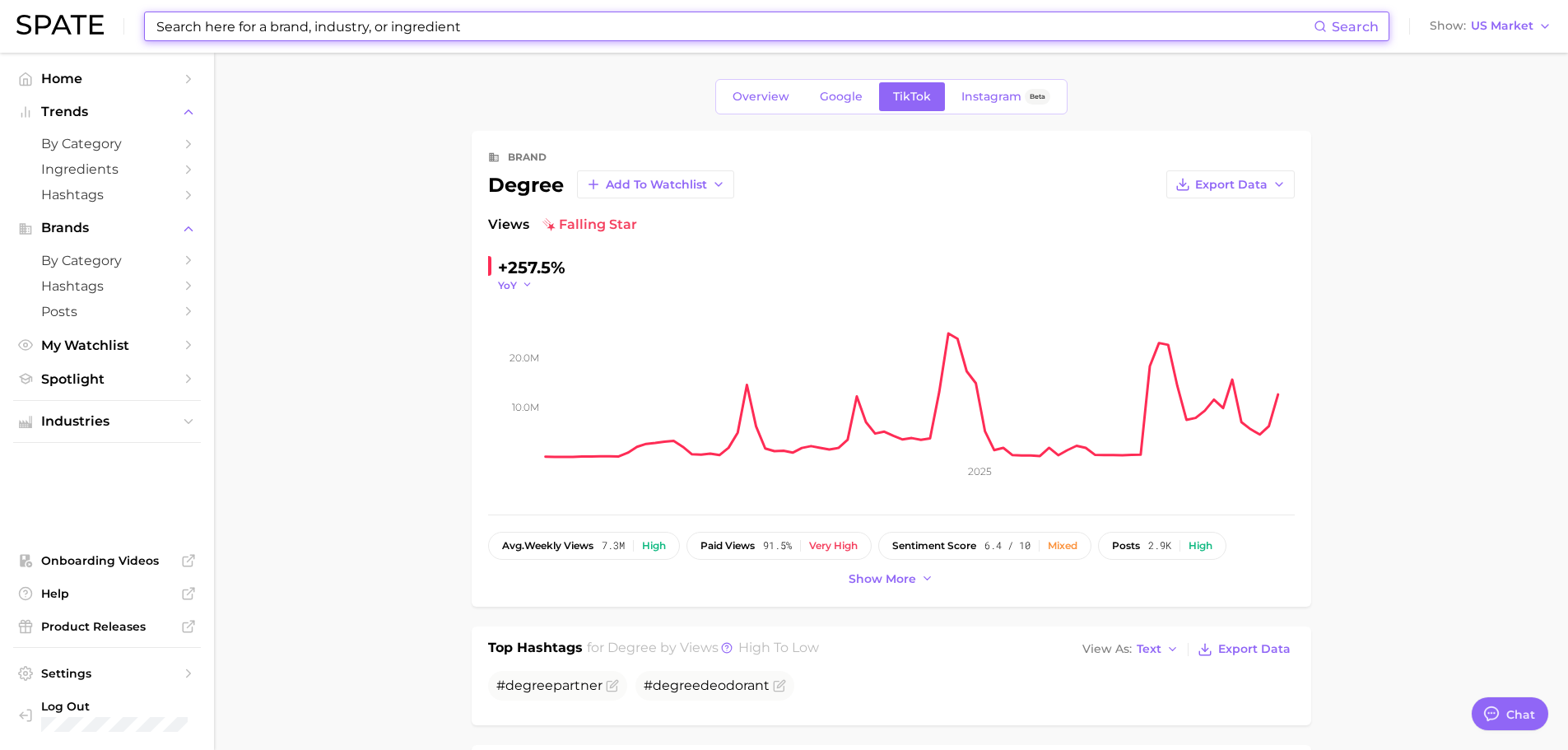
click at [514, 284] on span "YoY" at bounding box center [507, 285] width 19 height 14
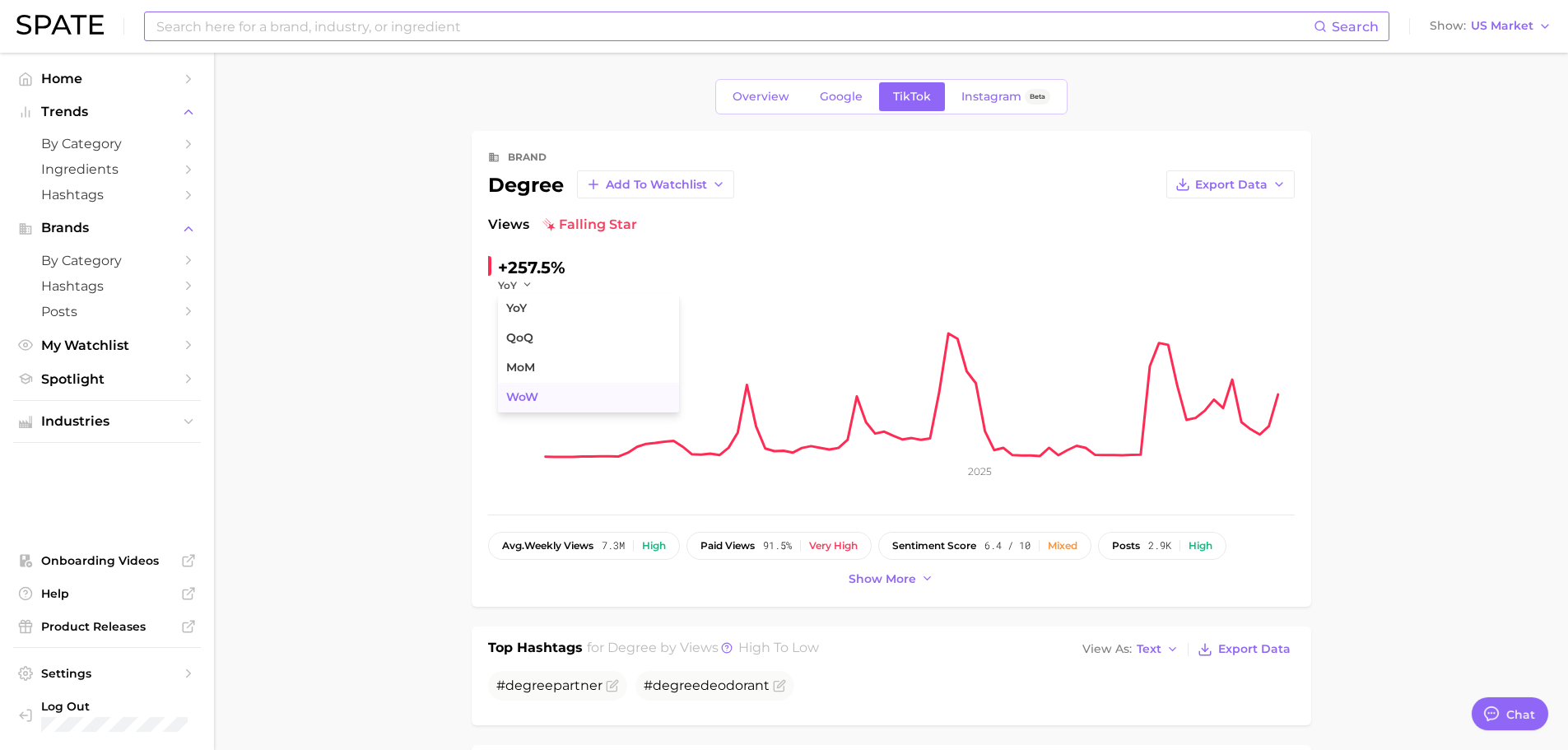
click at [530, 396] on span "WoW" at bounding box center [522, 397] width 32 height 14
click at [525, 29] on input at bounding box center [734, 26] width 1159 height 28
type input "Dove men"
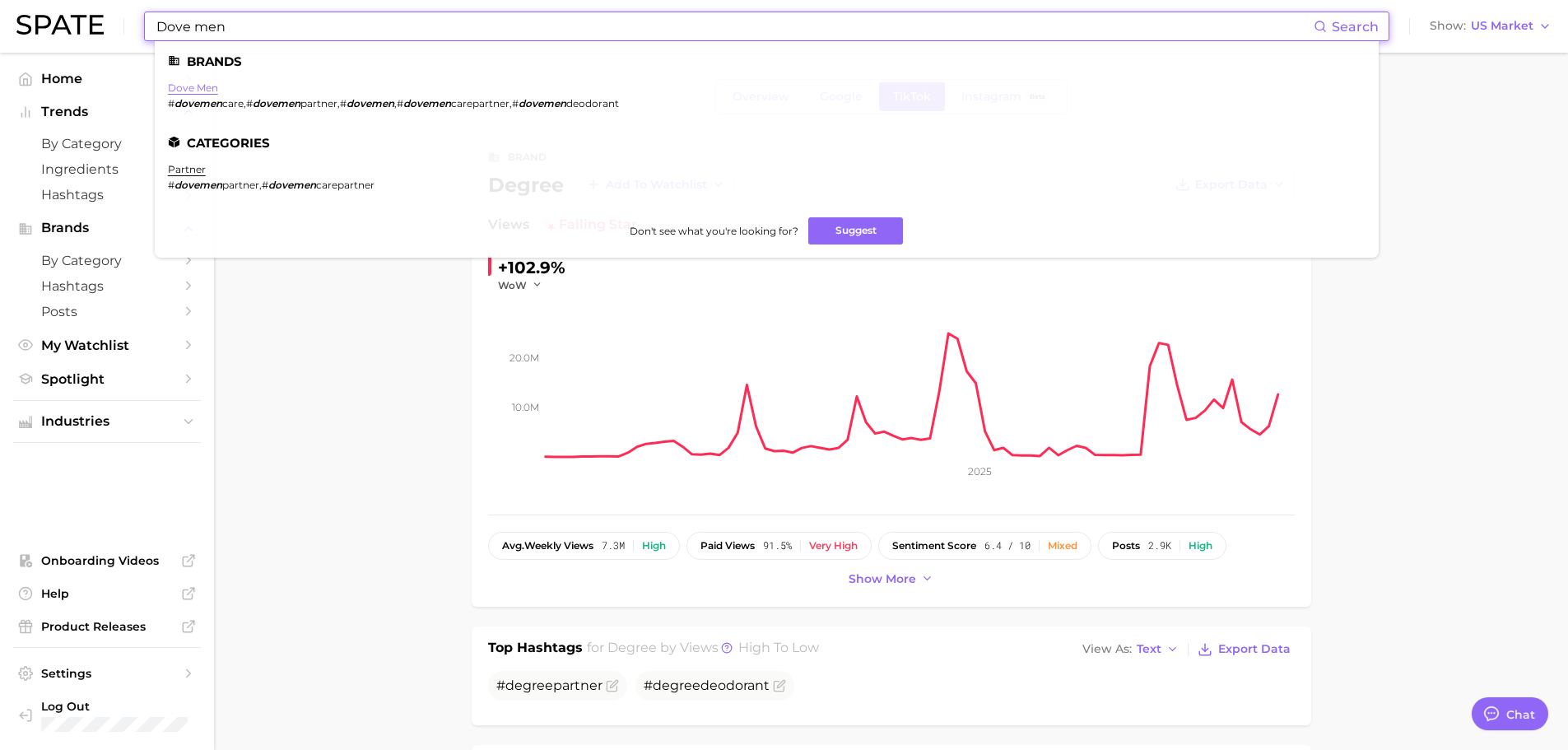
click at [178, 82] on link "dove men" at bounding box center [192, 87] width 50 height 12
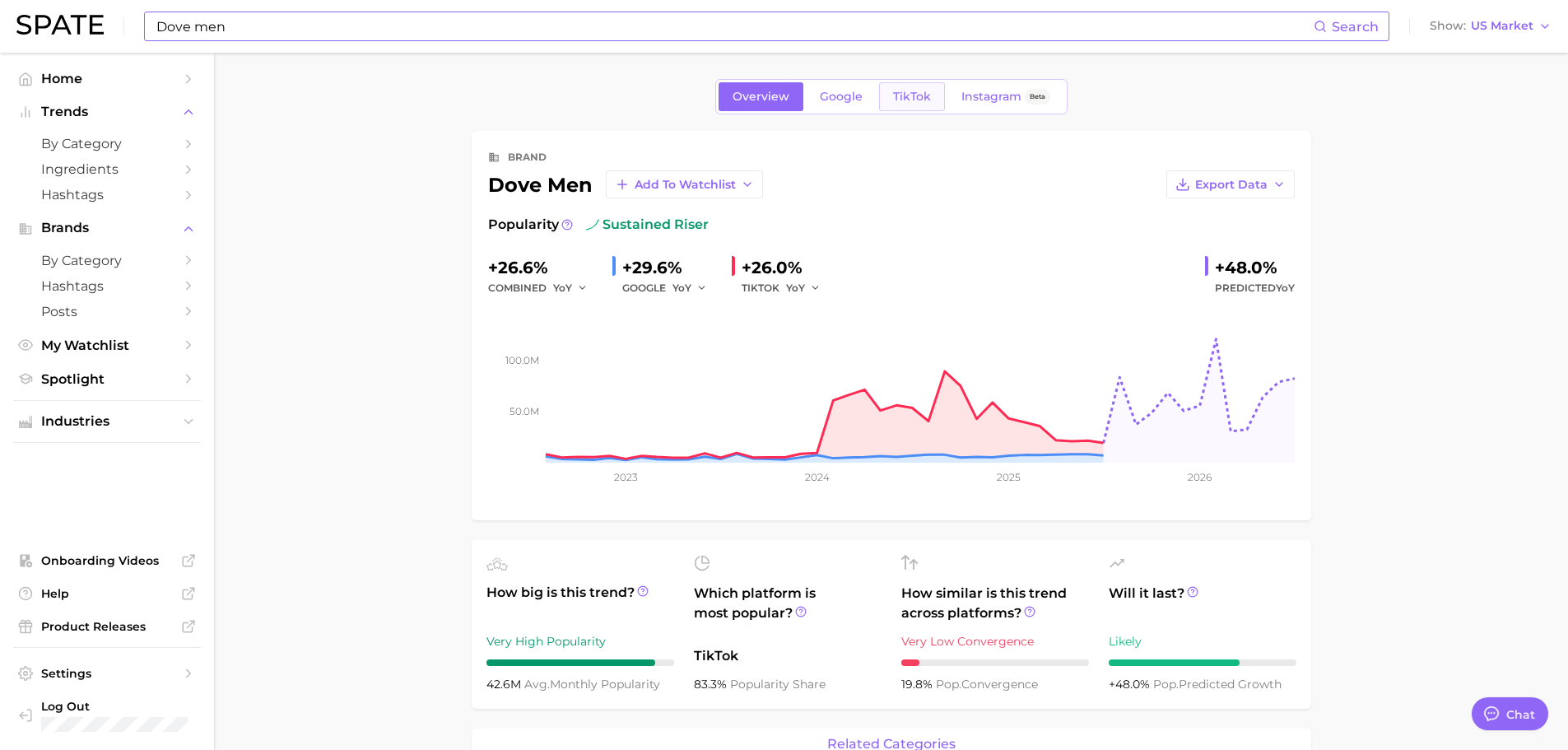
click at [910, 93] on span "TikTok" at bounding box center [911, 97] width 37 height 14
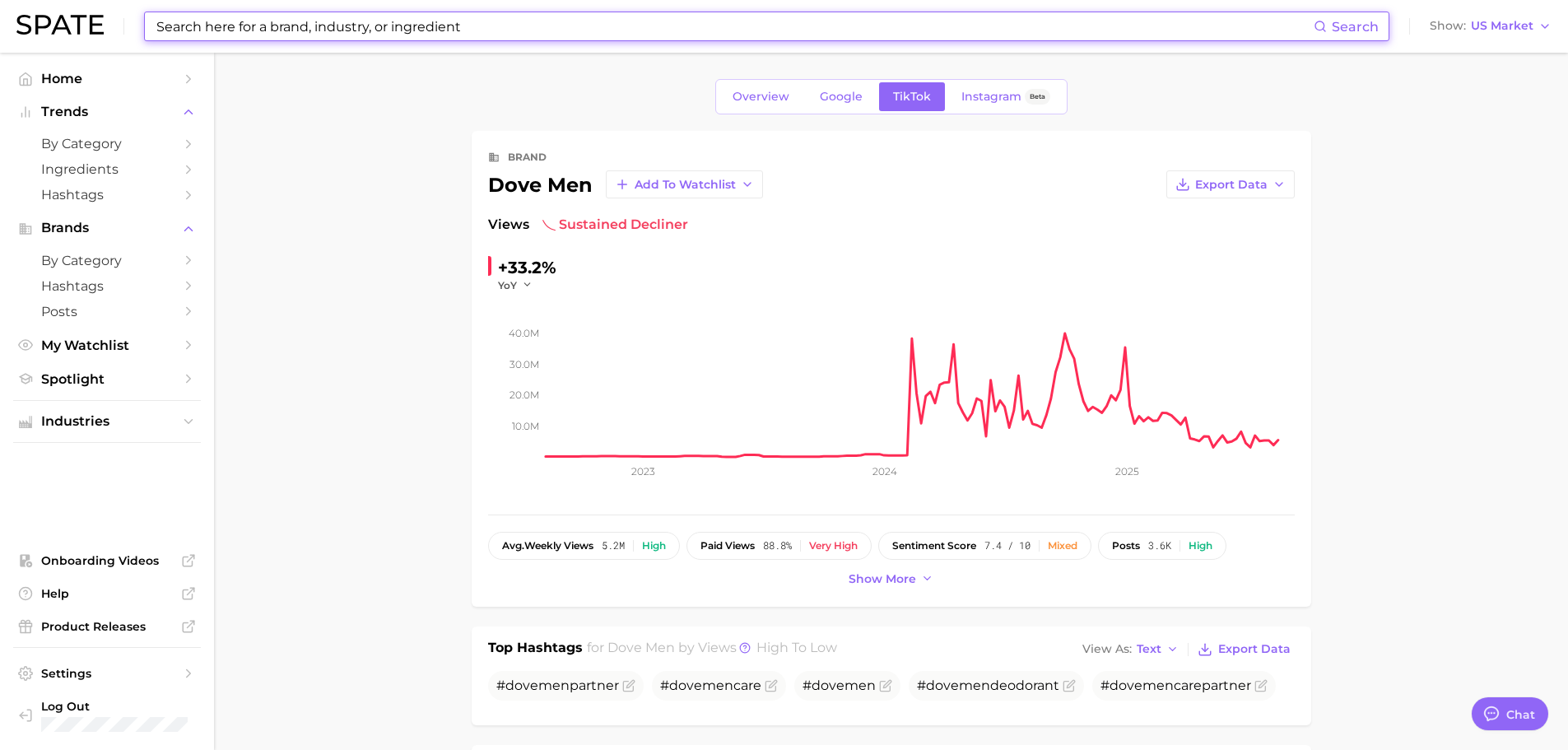
type textarea "x"
